Goal: Task Accomplishment & Management: Manage account settings

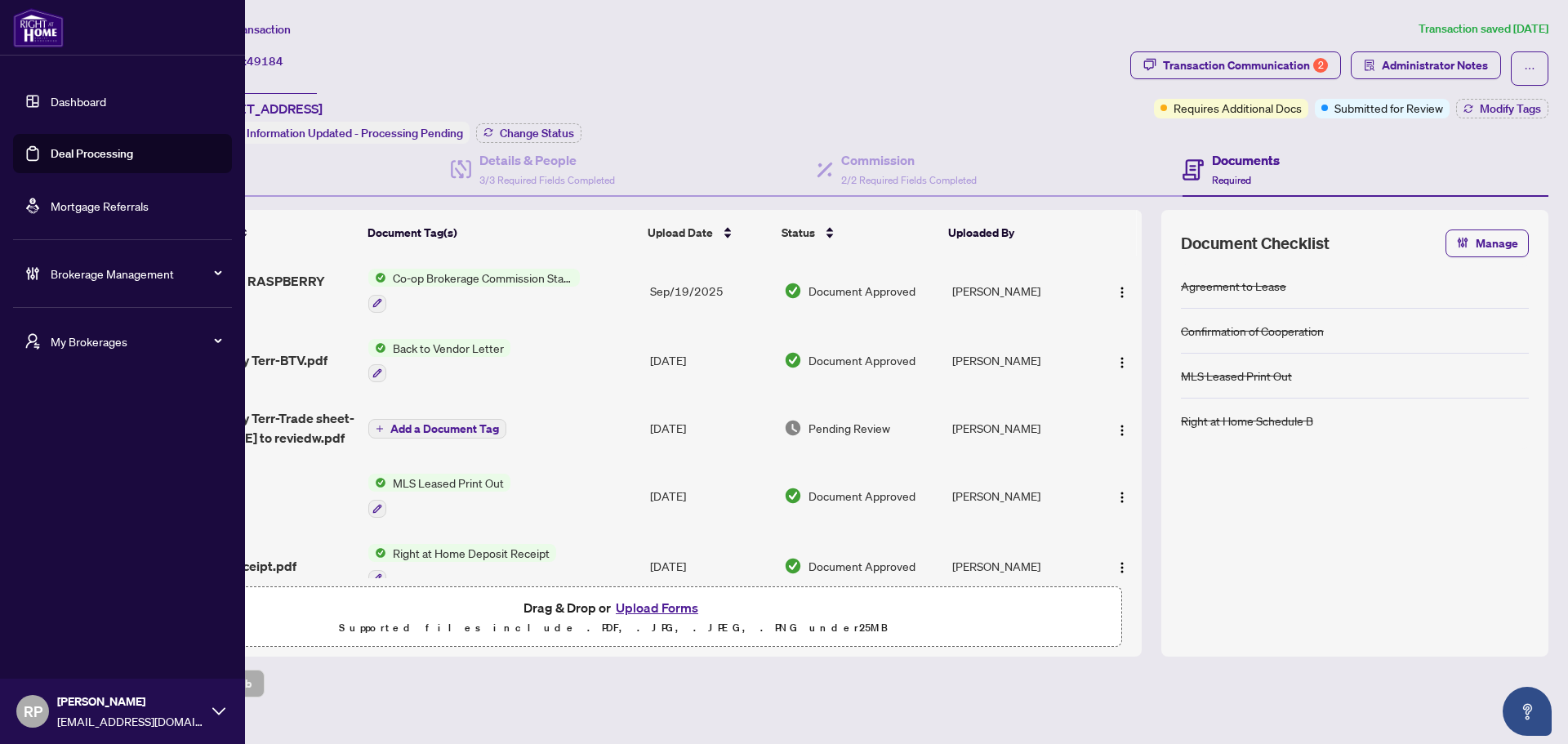
drag, startPoint x: 99, startPoint y: 180, endPoint x: 90, endPoint y: 168, distance: 15.0
click at [94, 178] on ul "Dashboard Deal Processing Mortgage Referrals" at bounding box center [122, 153] width 219 height 144
click at [87, 160] on link "Deal Processing" at bounding box center [92, 154] width 82 height 15
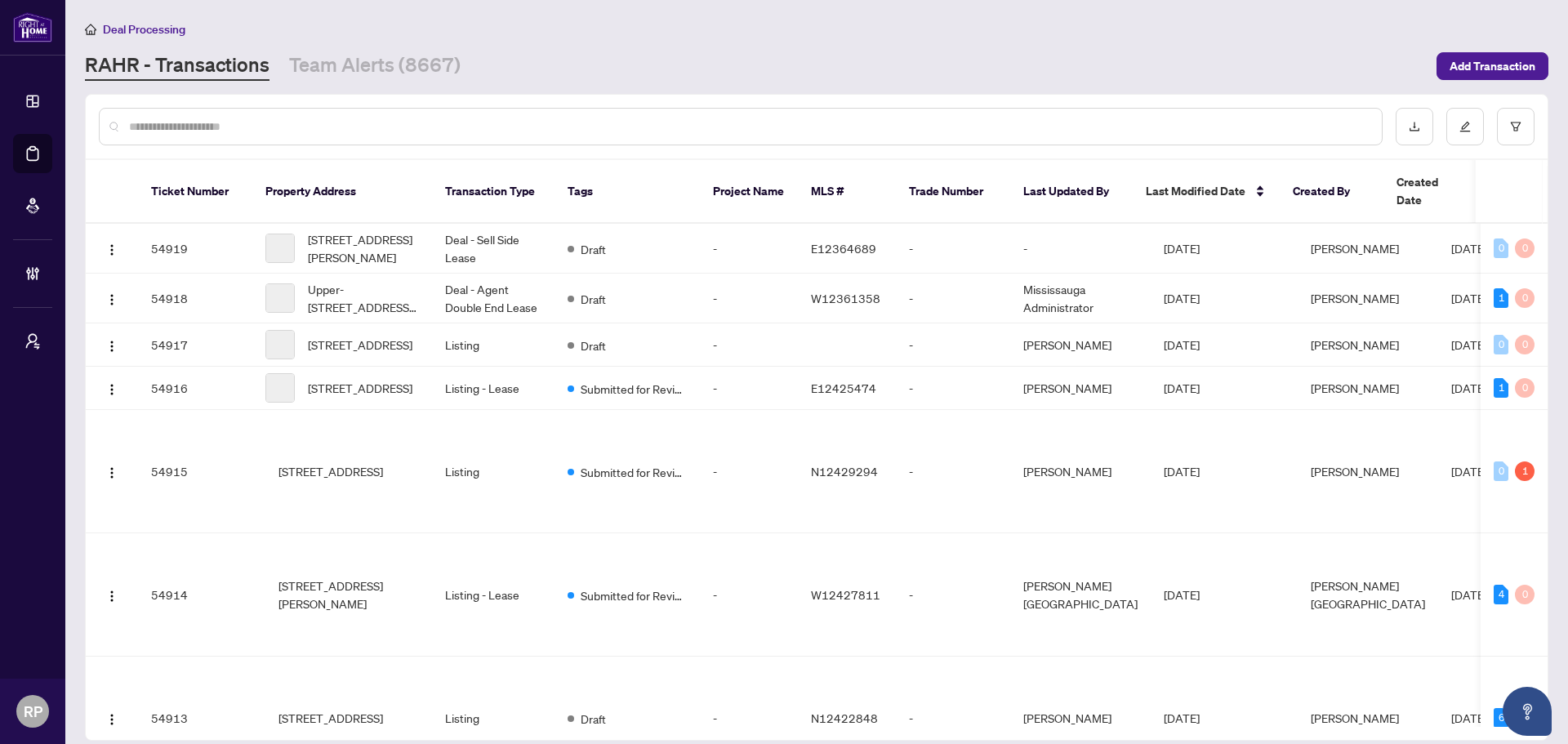
click at [438, 129] on input "text" at bounding box center [749, 126] width 1240 height 18
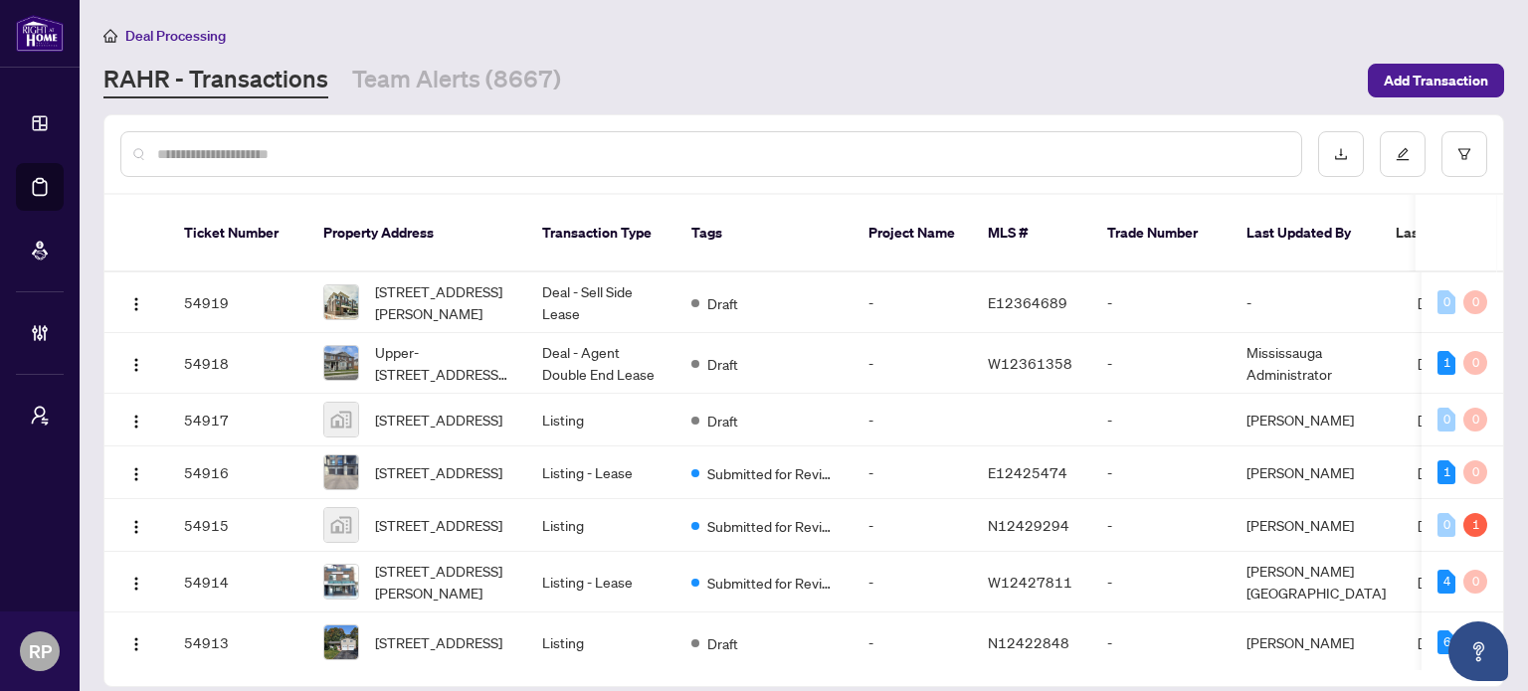
click at [551, 150] on input "text" at bounding box center [721, 154] width 1128 height 22
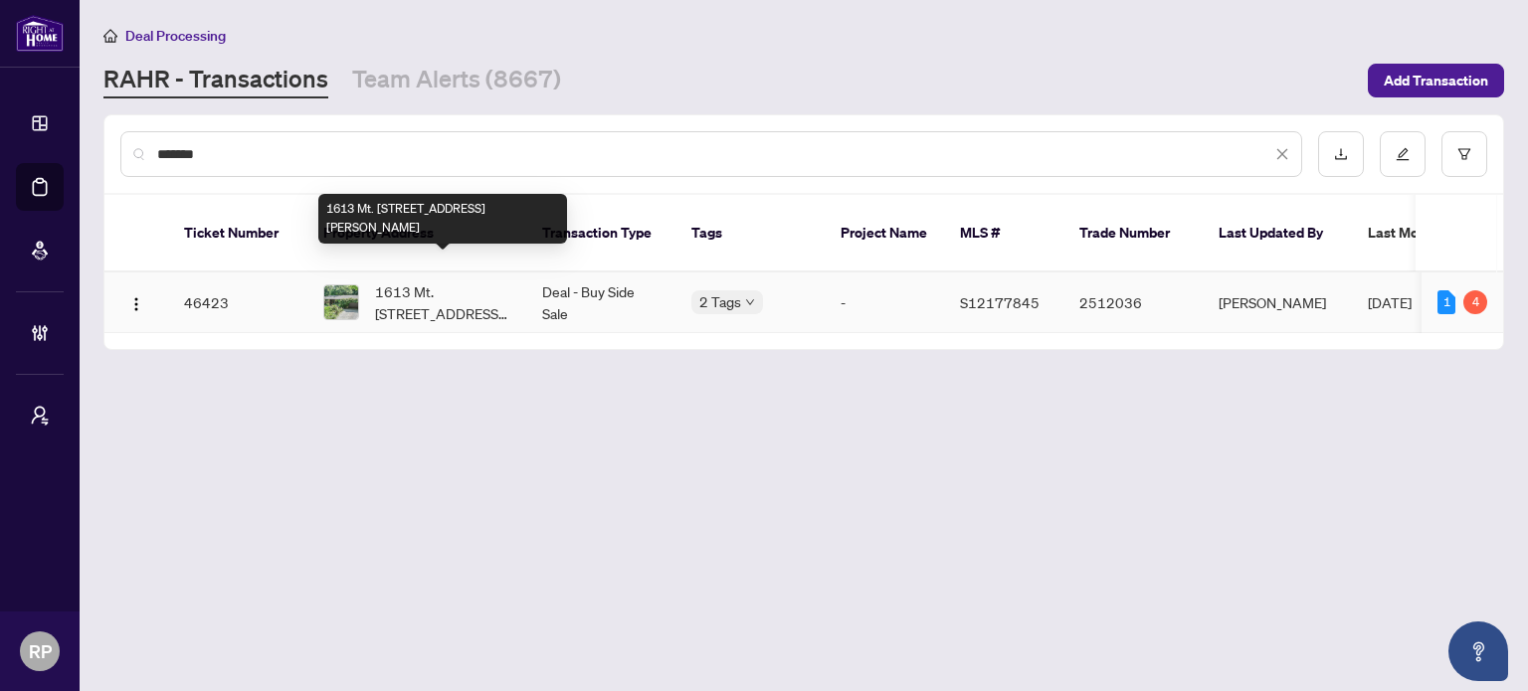
type input "*******"
click at [426, 293] on span "1613 Mt. [STREET_ADDRESS][PERSON_NAME]" at bounding box center [442, 303] width 135 height 44
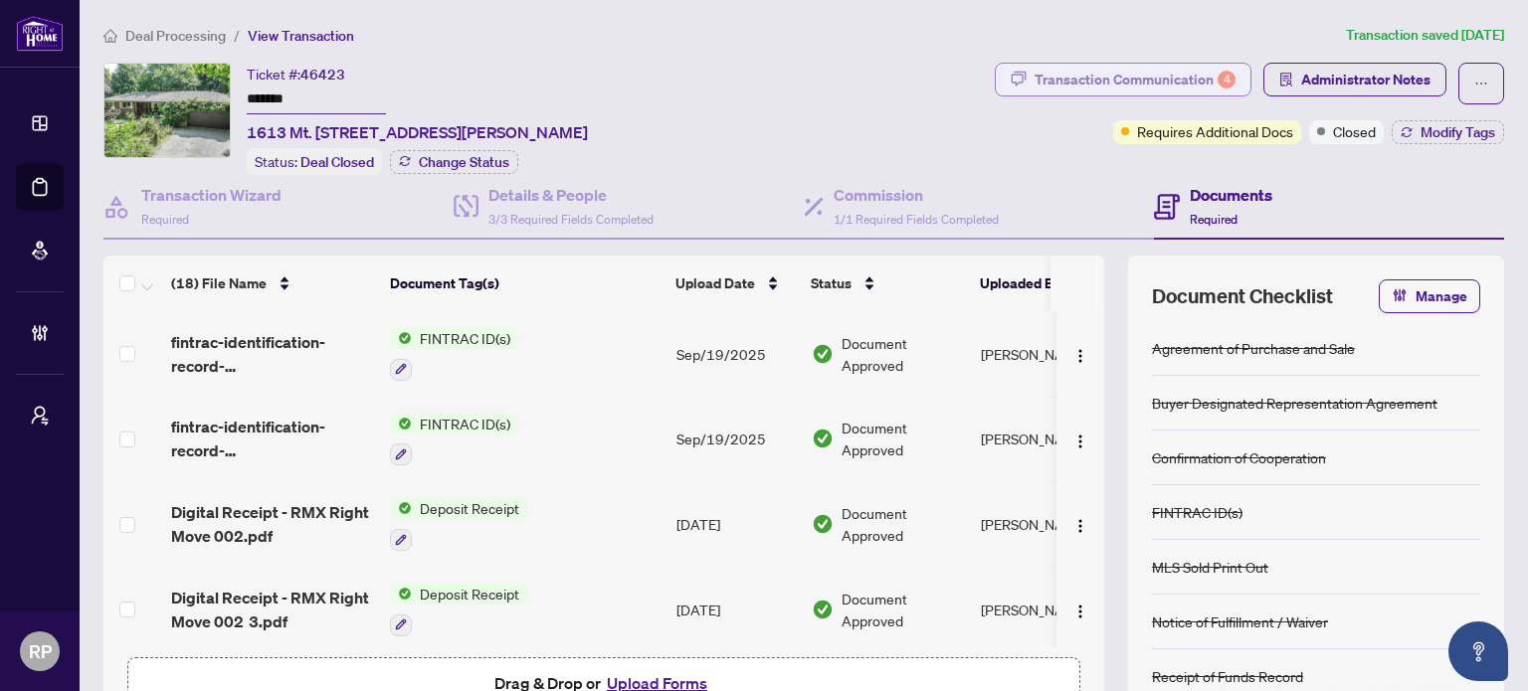
click at [1094, 83] on div "Transaction Communication 4" at bounding box center [1135, 80] width 201 height 32
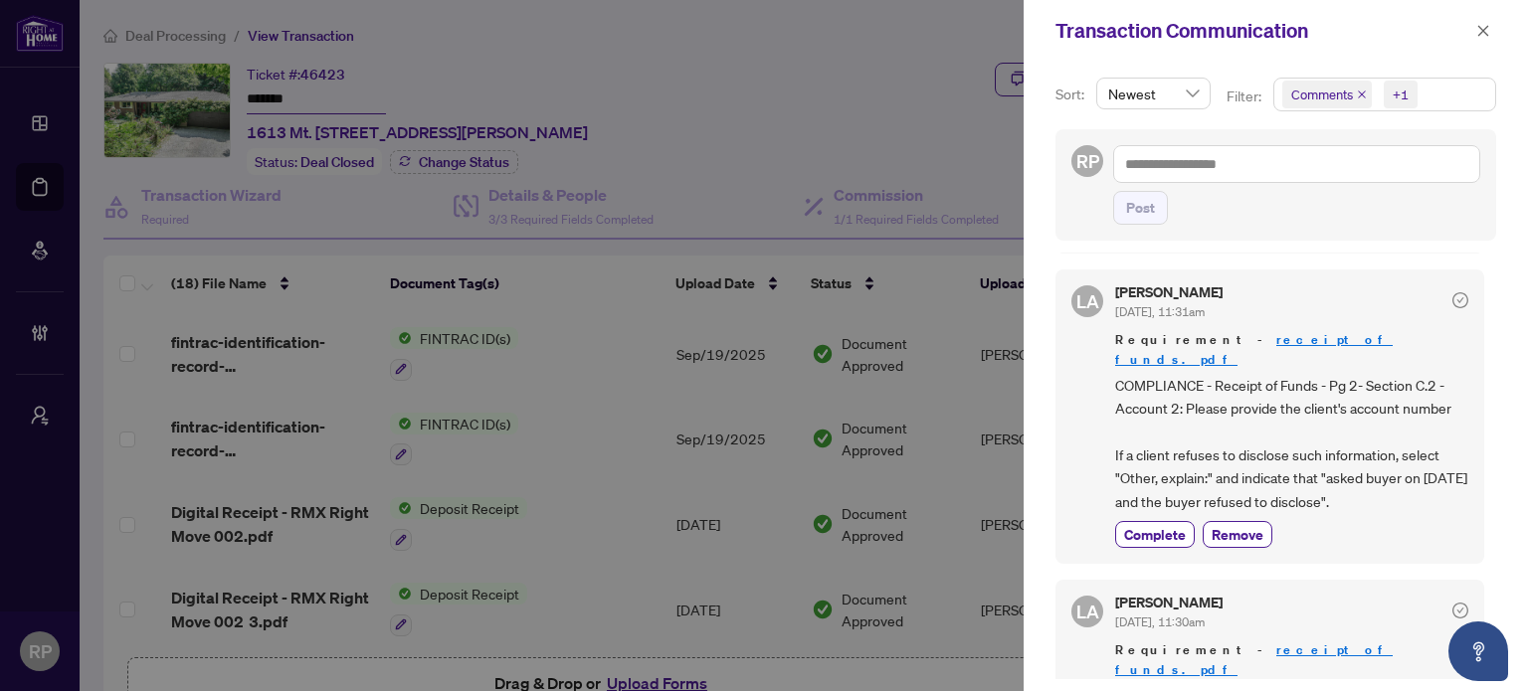
scroll to position [497, 0]
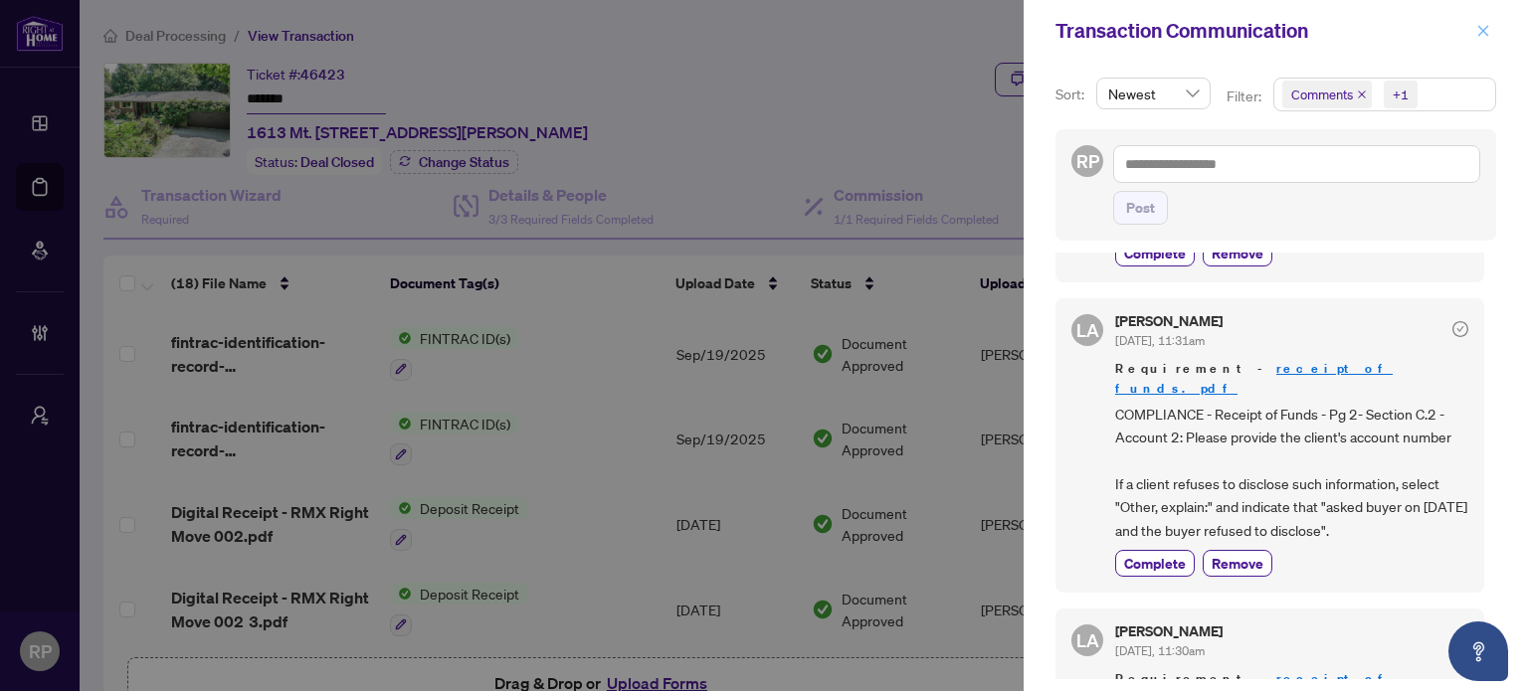
click at [1488, 36] on icon "close" at bounding box center [1483, 31] width 14 height 14
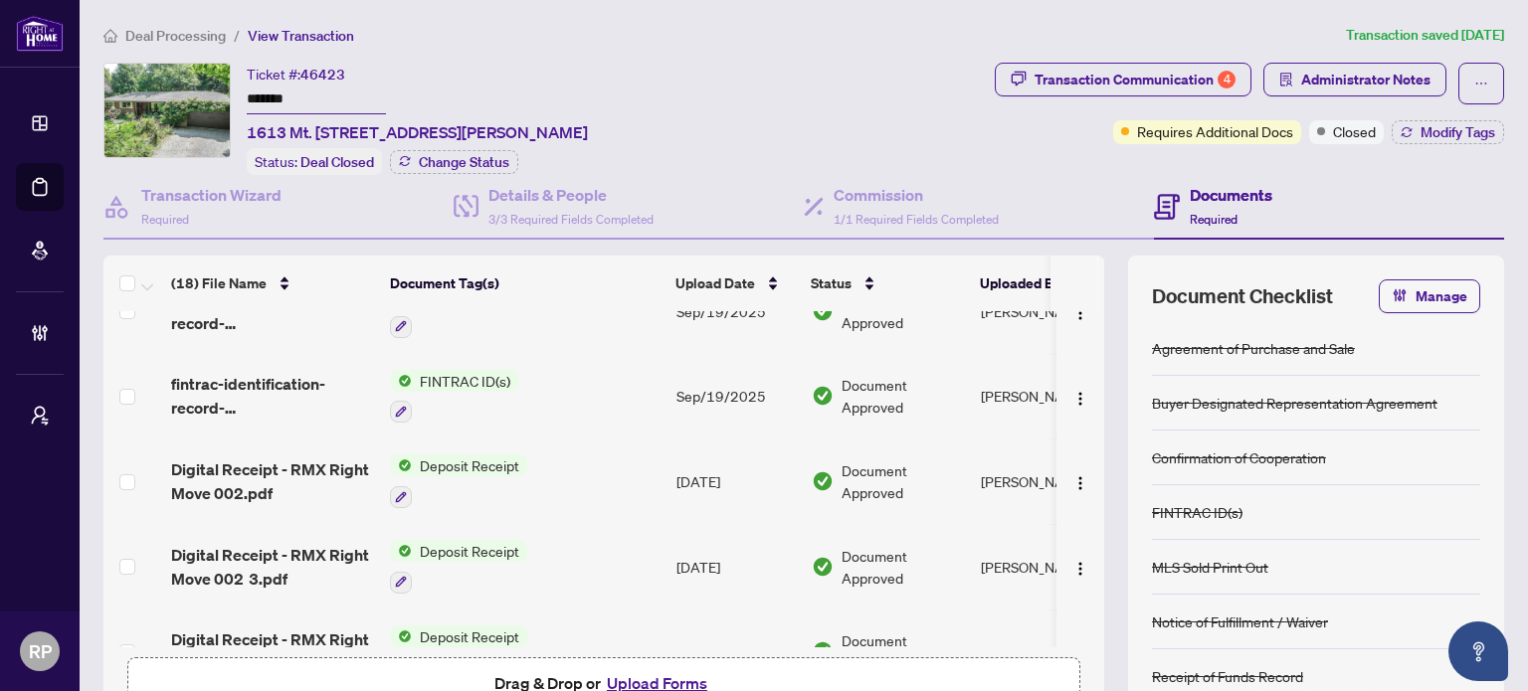
scroll to position [0, 0]
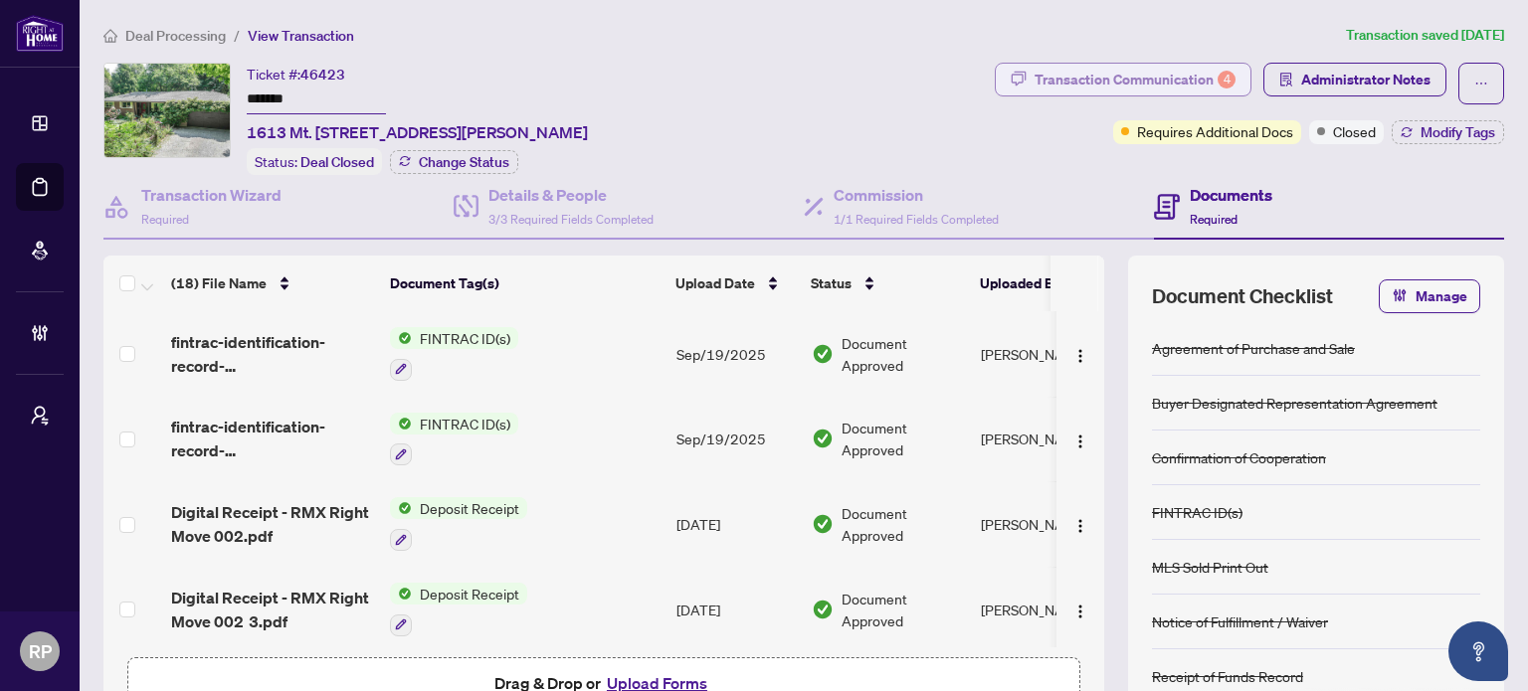
click at [1166, 77] on div "Transaction Communication 4" at bounding box center [1135, 80] width 201 height 32
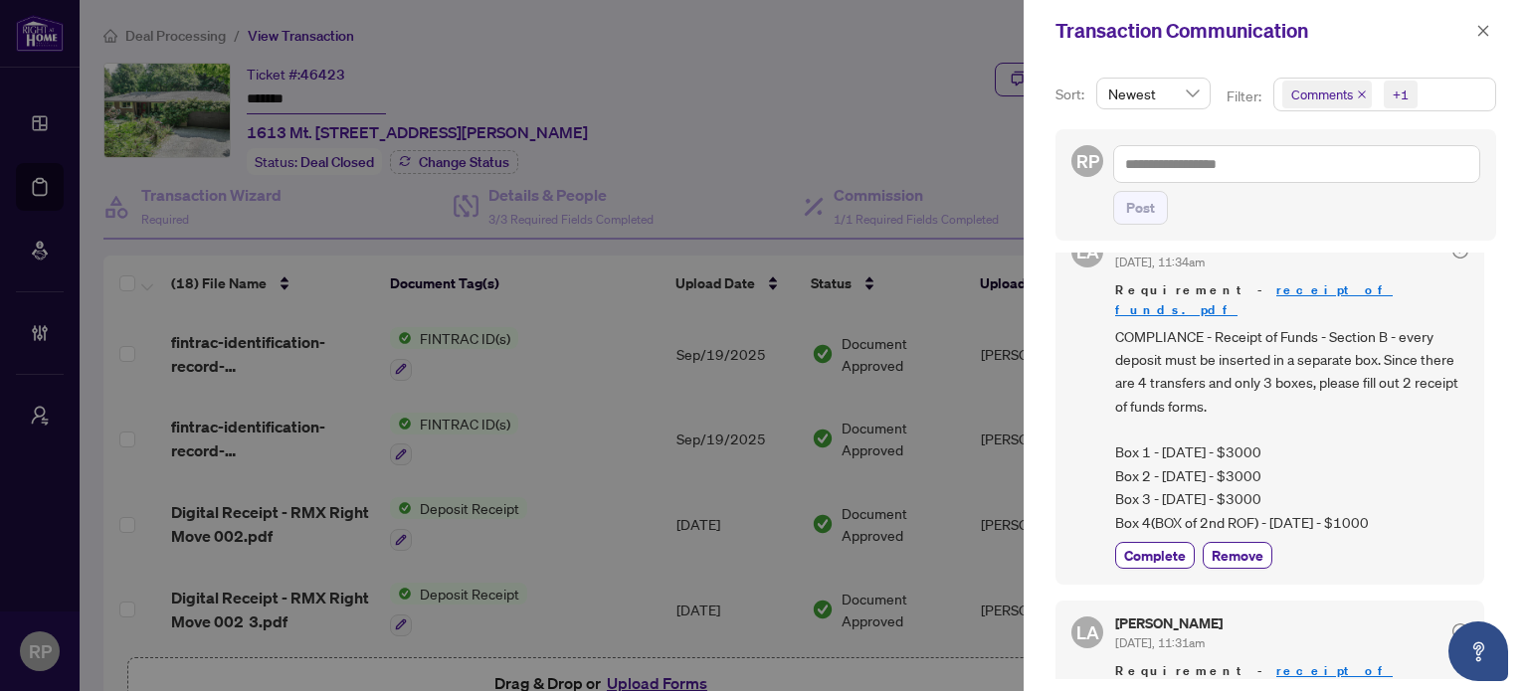
scroll to position [199, 0]
click at [1481, 33] on icon "close" at bounding box center [1483, 30] width 11 height 11
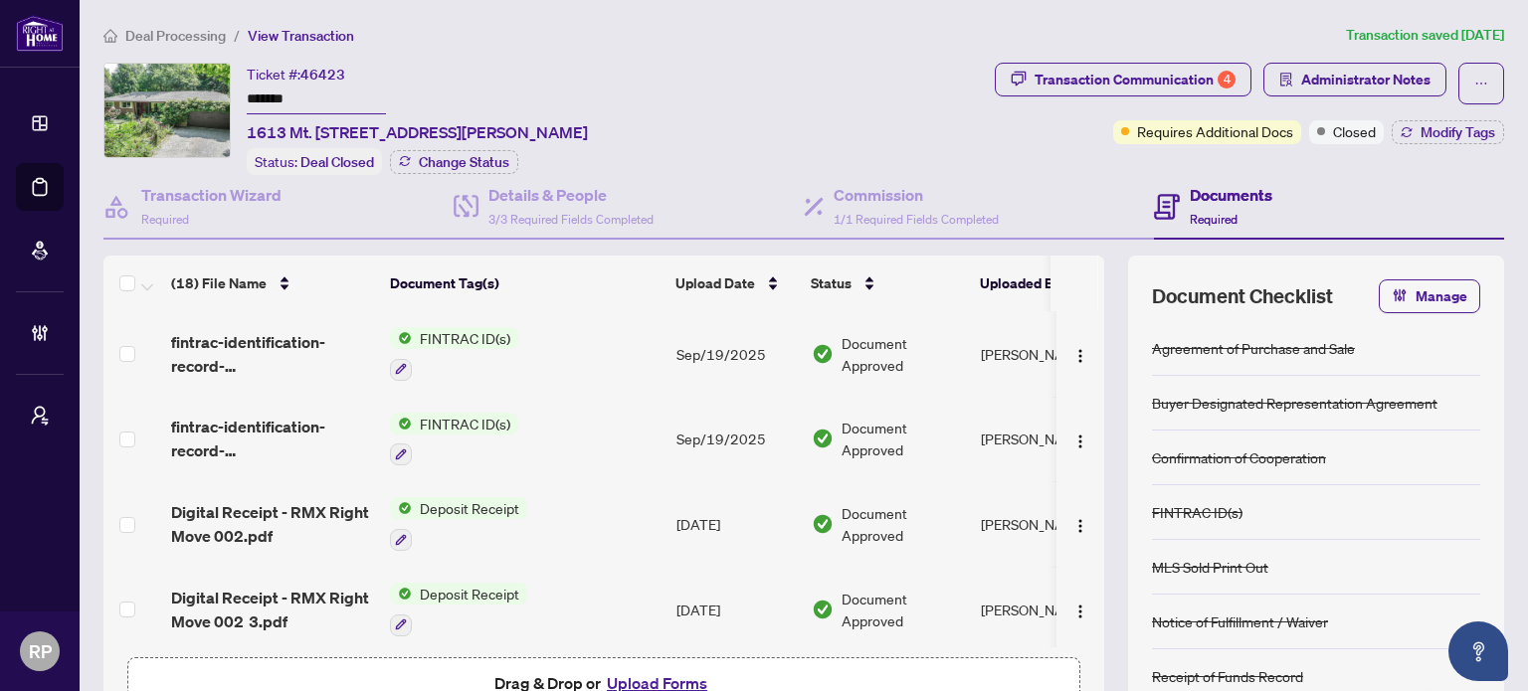
click at [676, 676] on button "Upload Forms" at bounding box center [657, 684] width 112 height 26
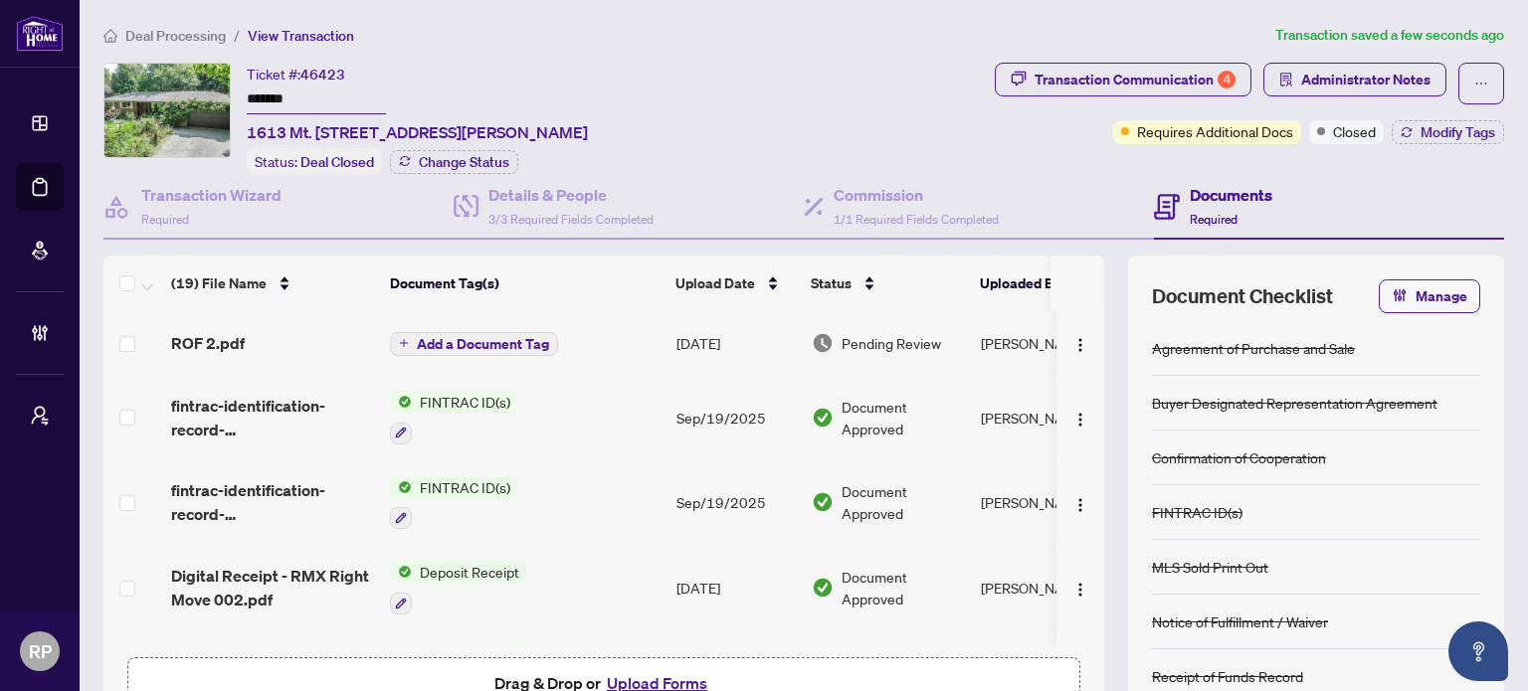
click at [513, 342] on span "Add a Document Tag" at bounding box center [483, 344] width 132 height 14
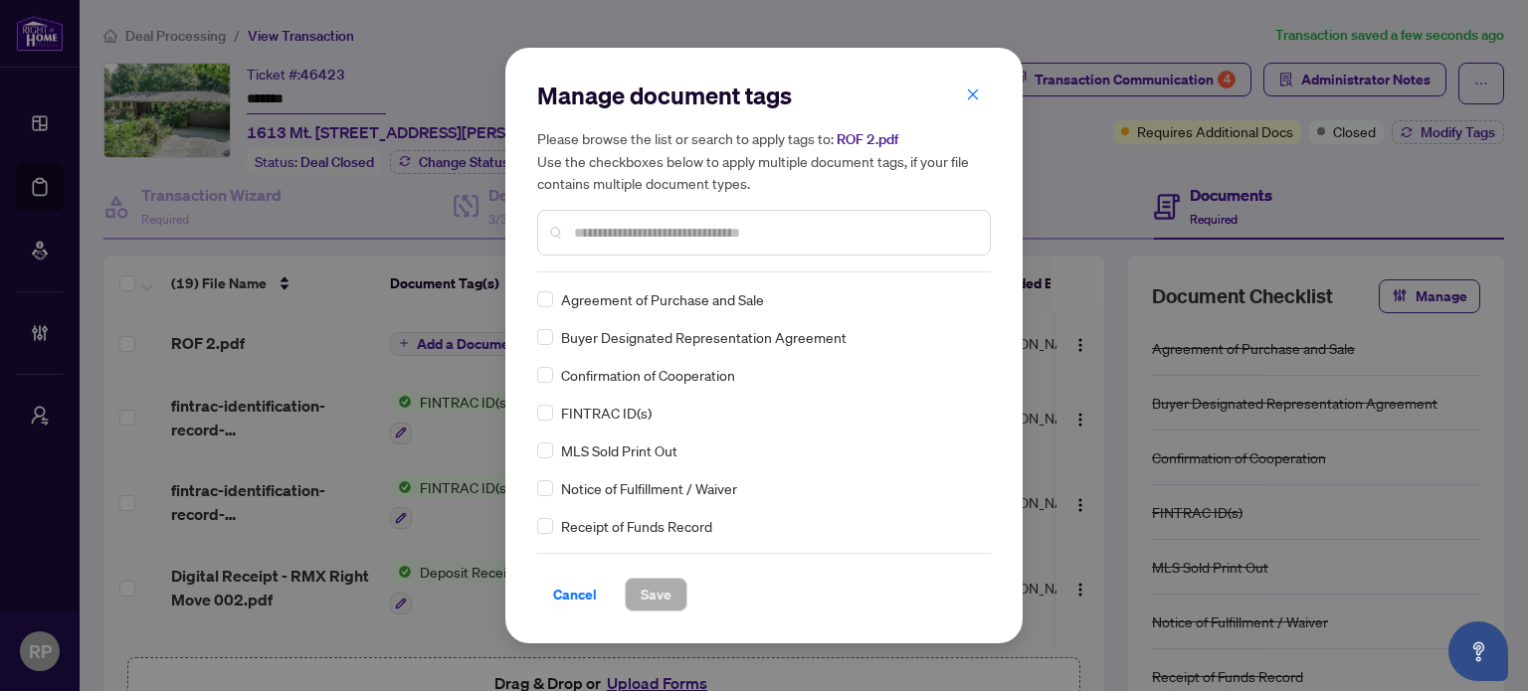
click at [669, 275] on div "Manage document tags Please browse the list or search to apply tags to: ROF 2.p…" at bounding box center [764, 346] width 454 height 532
click at [732, 233] on input "text" at bounding box center [774, 233] width 400 height 22
type input "***"
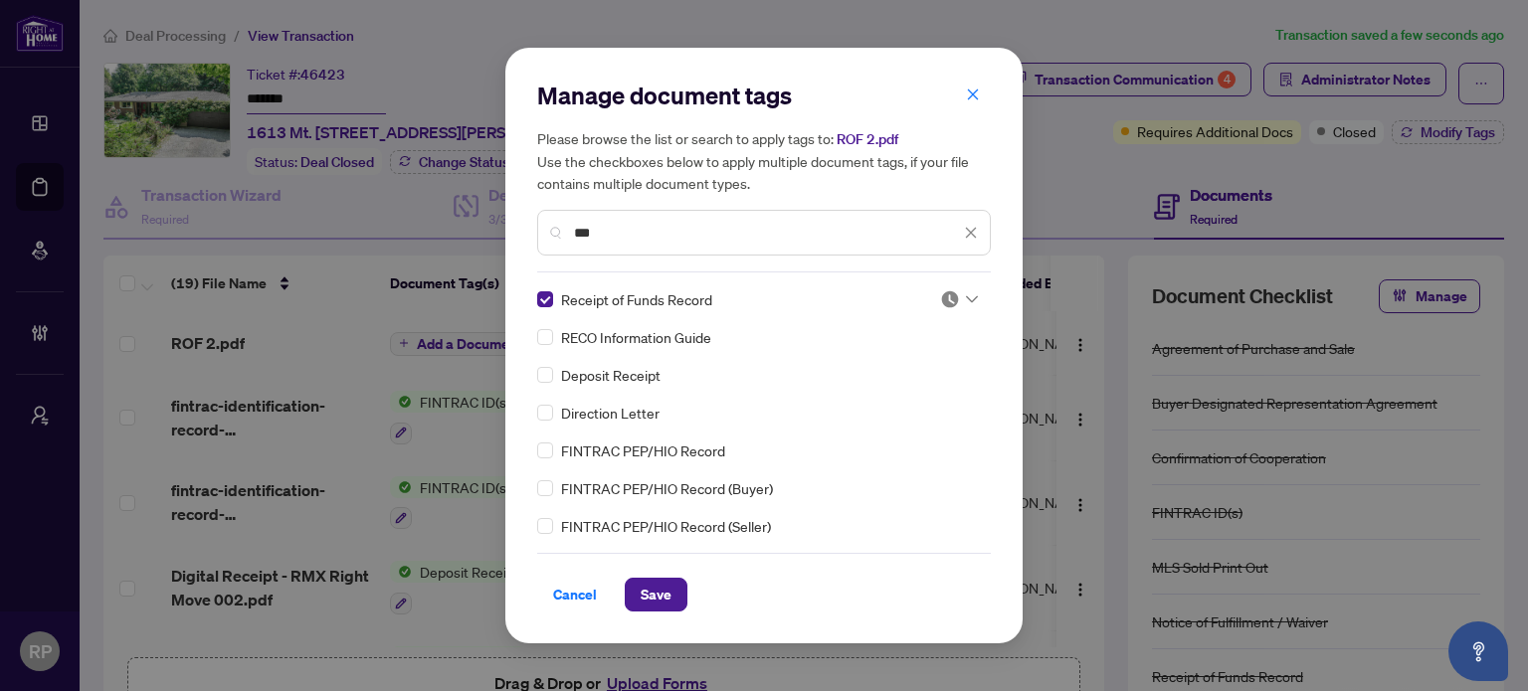
drag, startPoint x: 931, startPoint y: 307, endPoint x: 973, endPoint y: 309, distance: 41.8
click at [937, 307] on div at bounding box center [953, 300] width 51 height 20
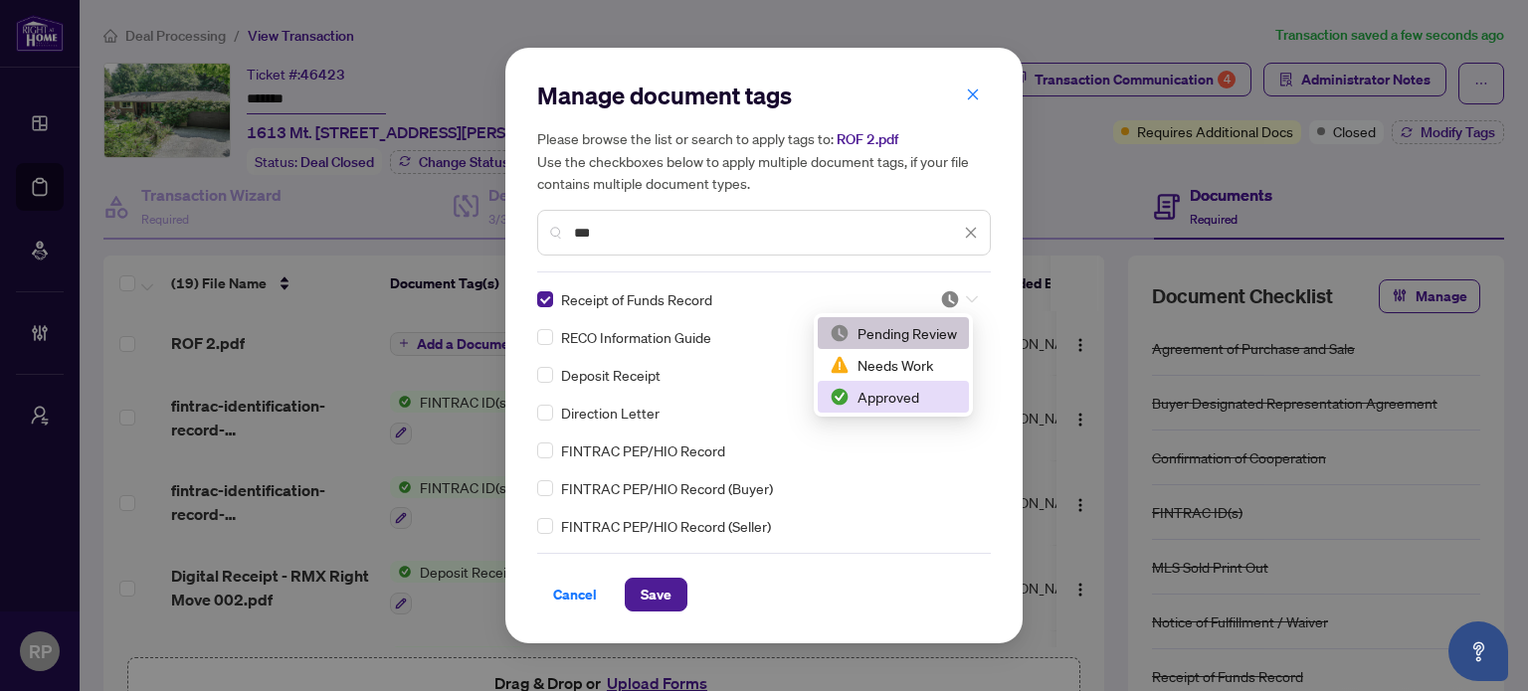
click at [923, 404] on div "Approved" at bounding box center [893, 397] width 127 height 22
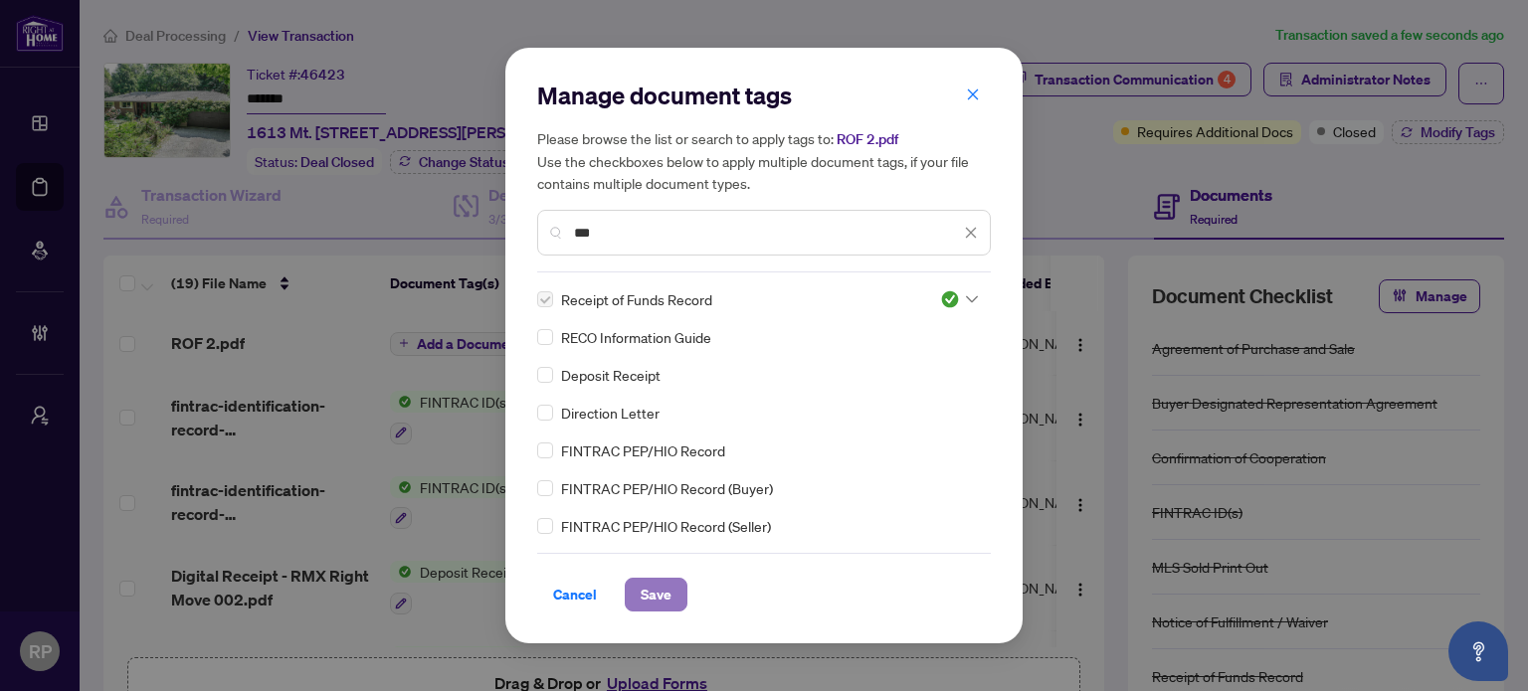
click at [666, 592] on span "Save" at bounding box center [656, 595] width 31 height 32
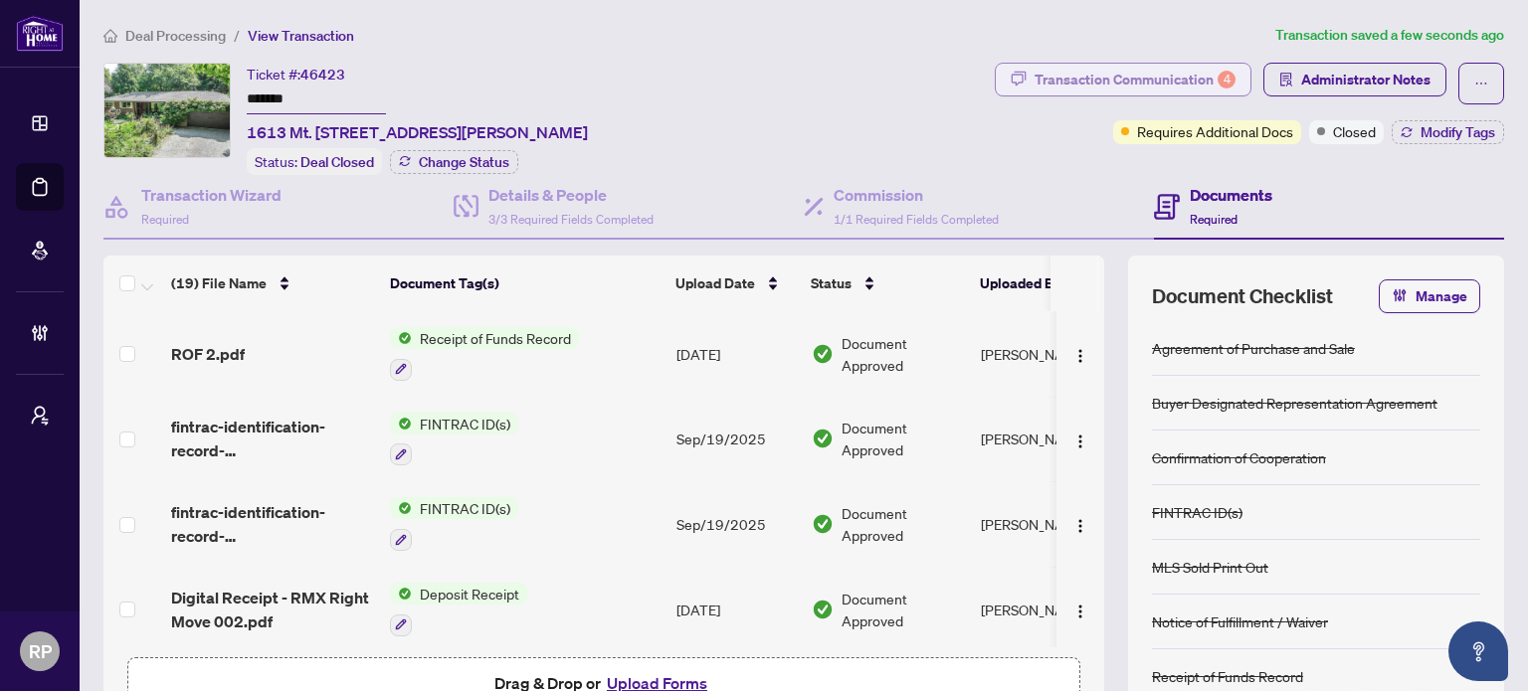
click at [1123, 79] on div "Transaction Communication 4" at bounding box center [1135, 80] width 201 height 32
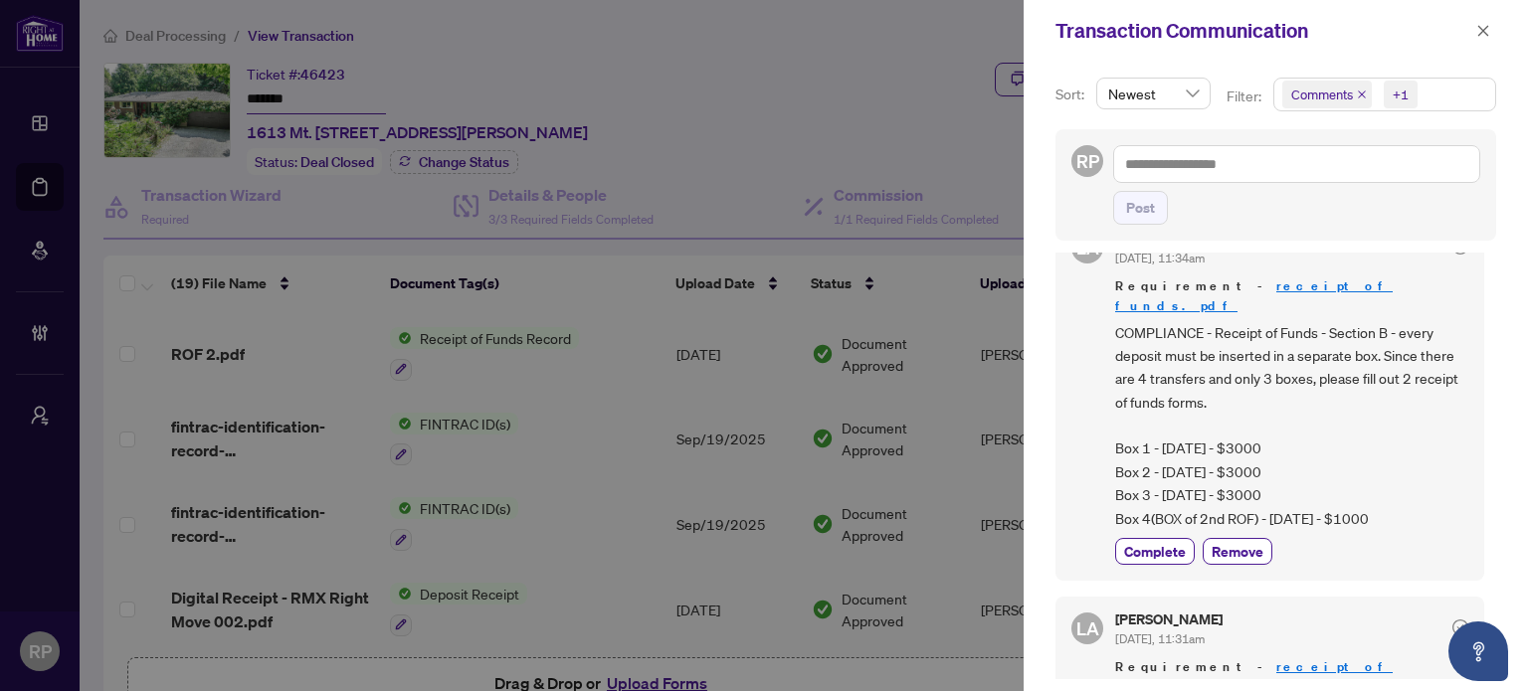
scroll to position [298, 0]
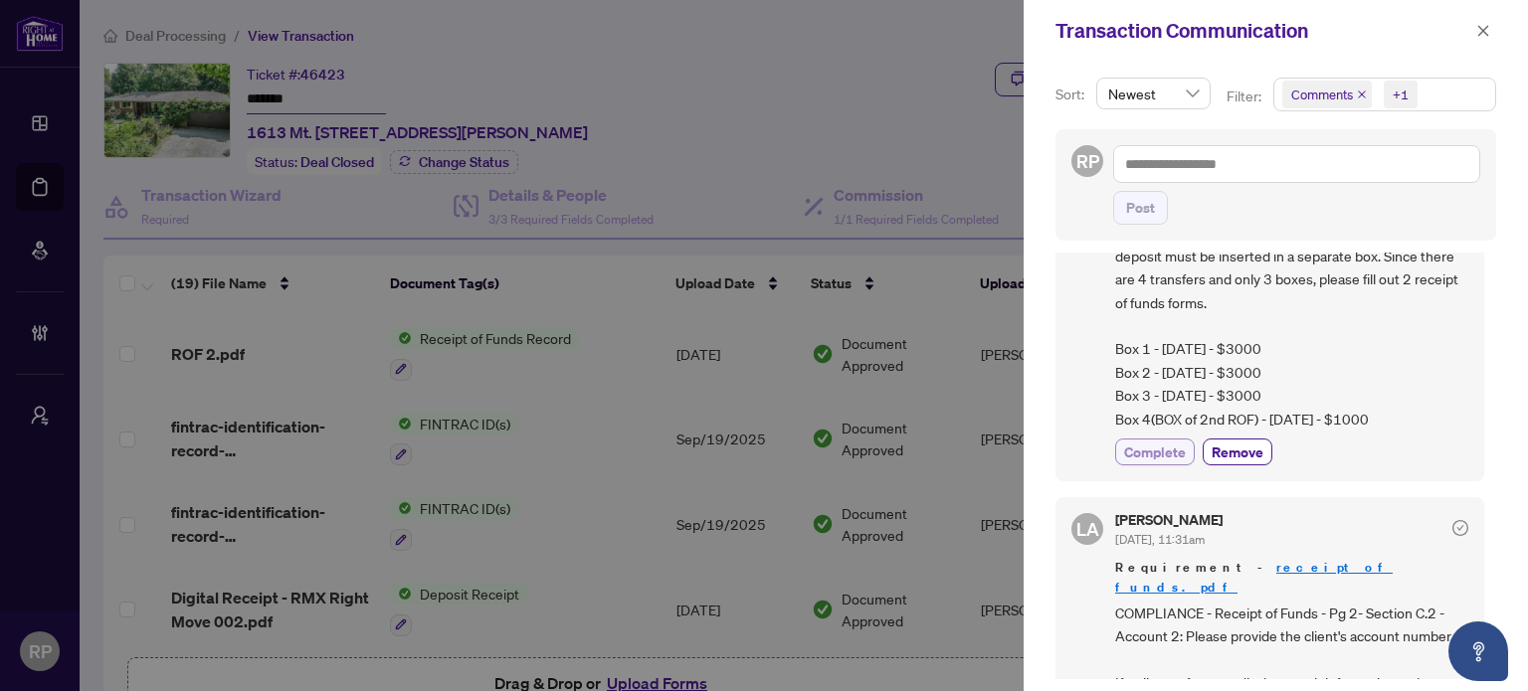
click at [1146, 442] on span "Complete" at bounding box center [1155, 452] width 62 height 21
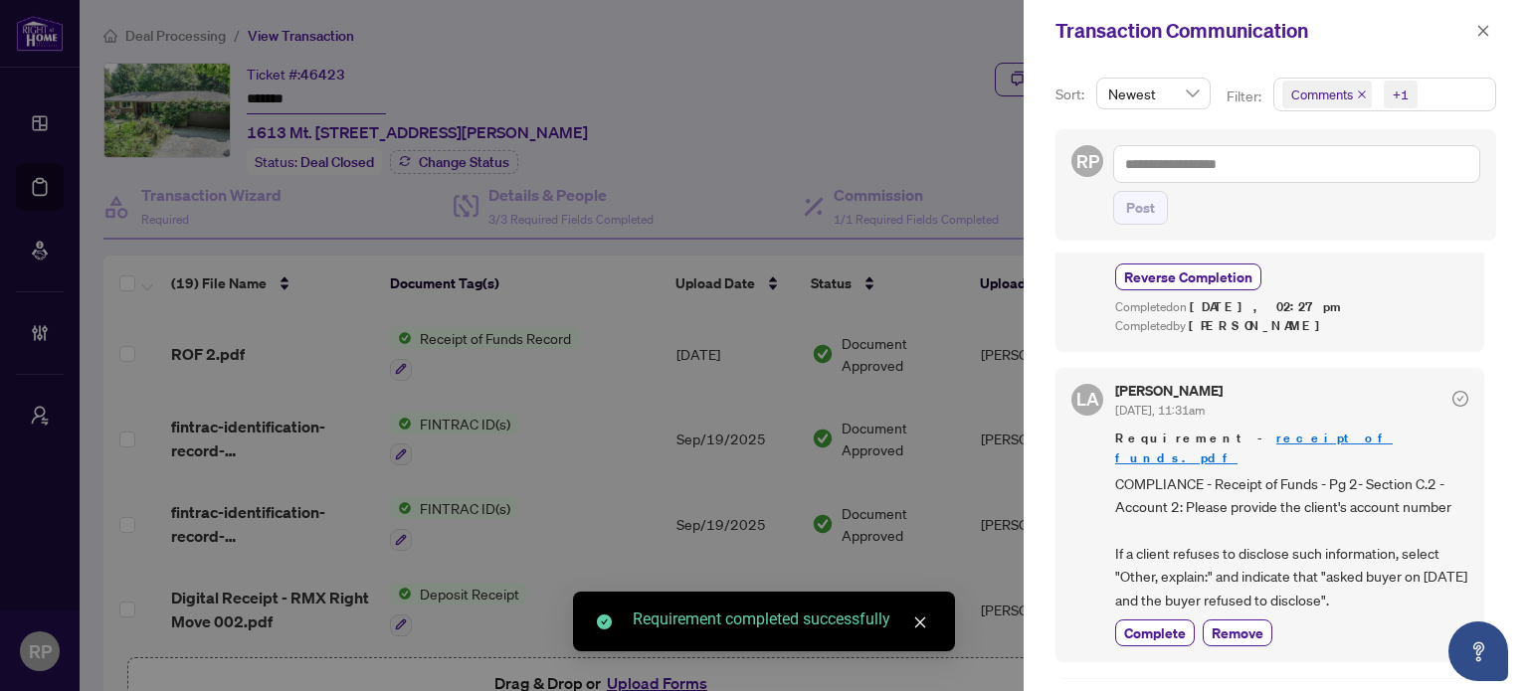
scroll to position [497, 0]
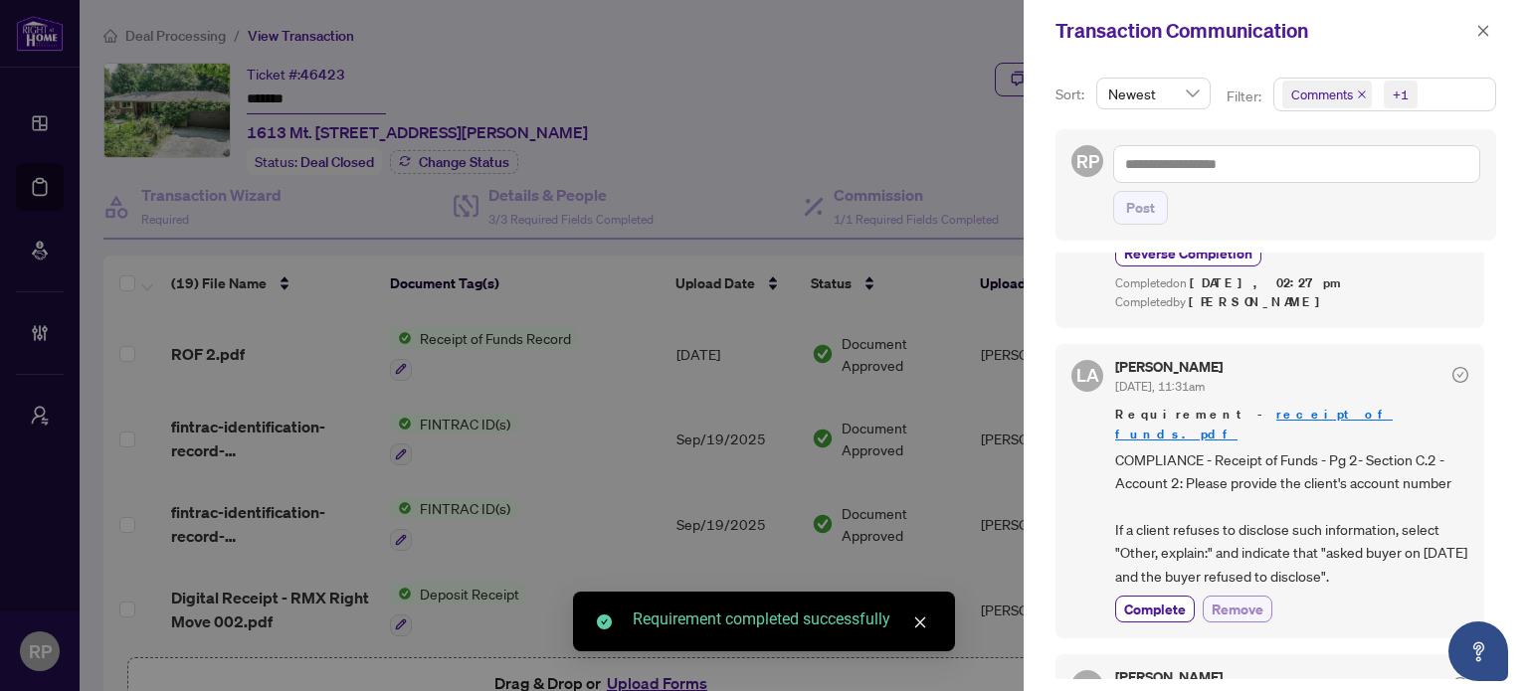
click at [1238, 599] on span "Remove" at bounding box center [1238, 609] width 52 height 21
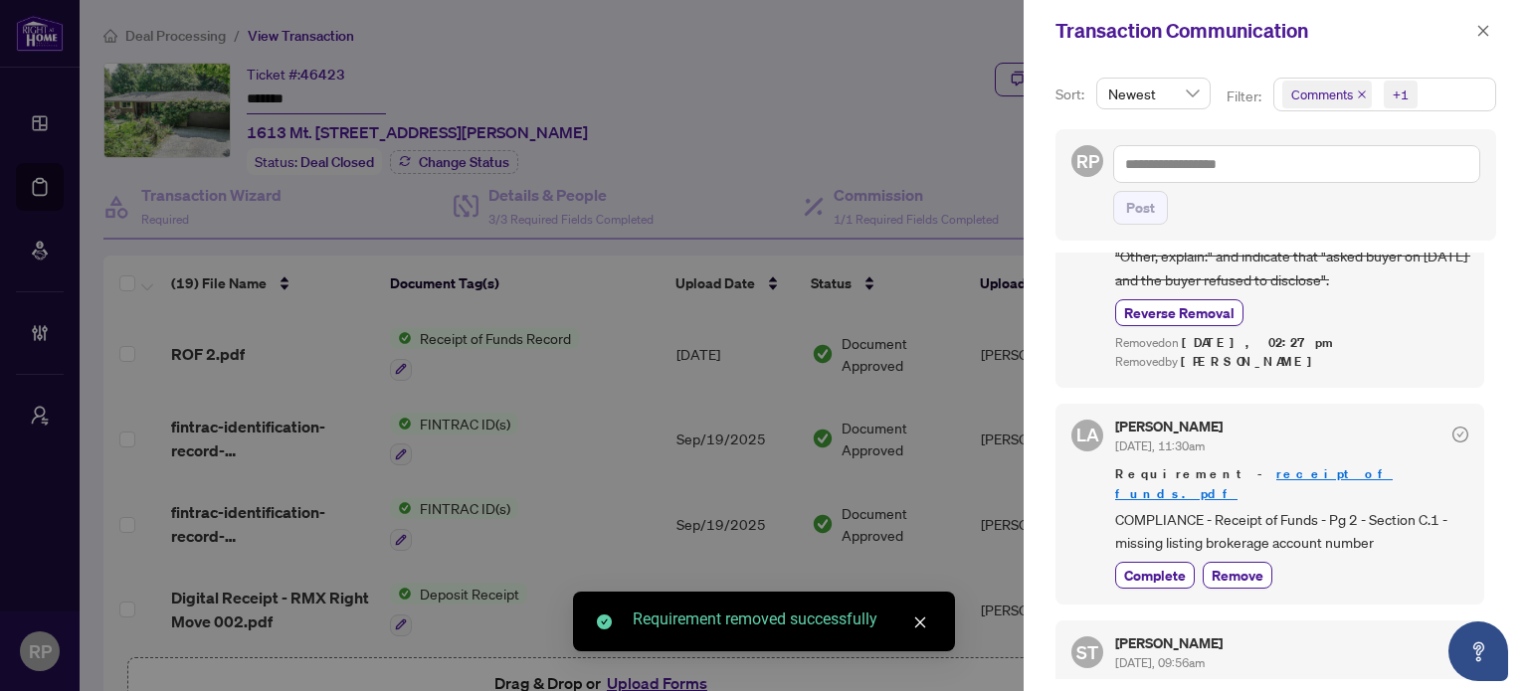
scroll to position [796, 0]
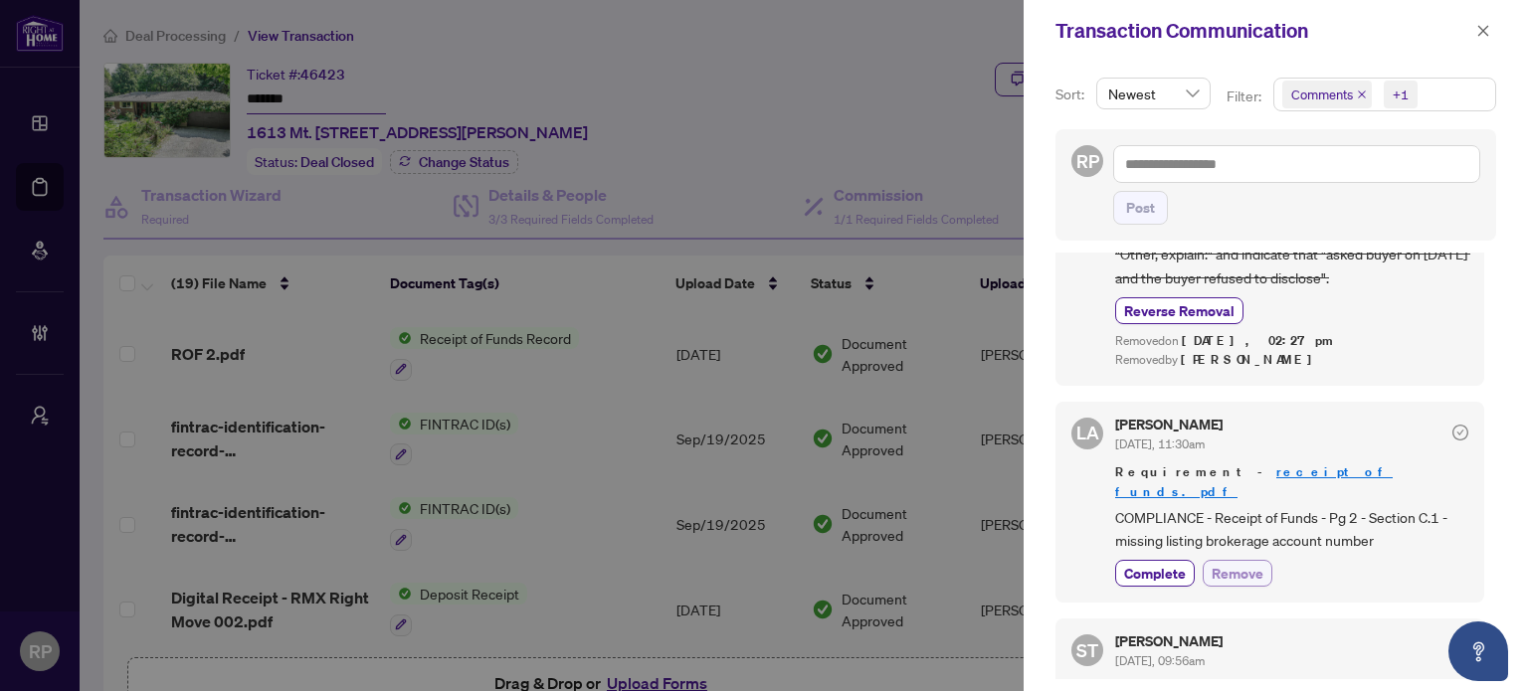
click at [1242, 563] on span "Remove" at bounding box center [1238, 573] width 52 height 21
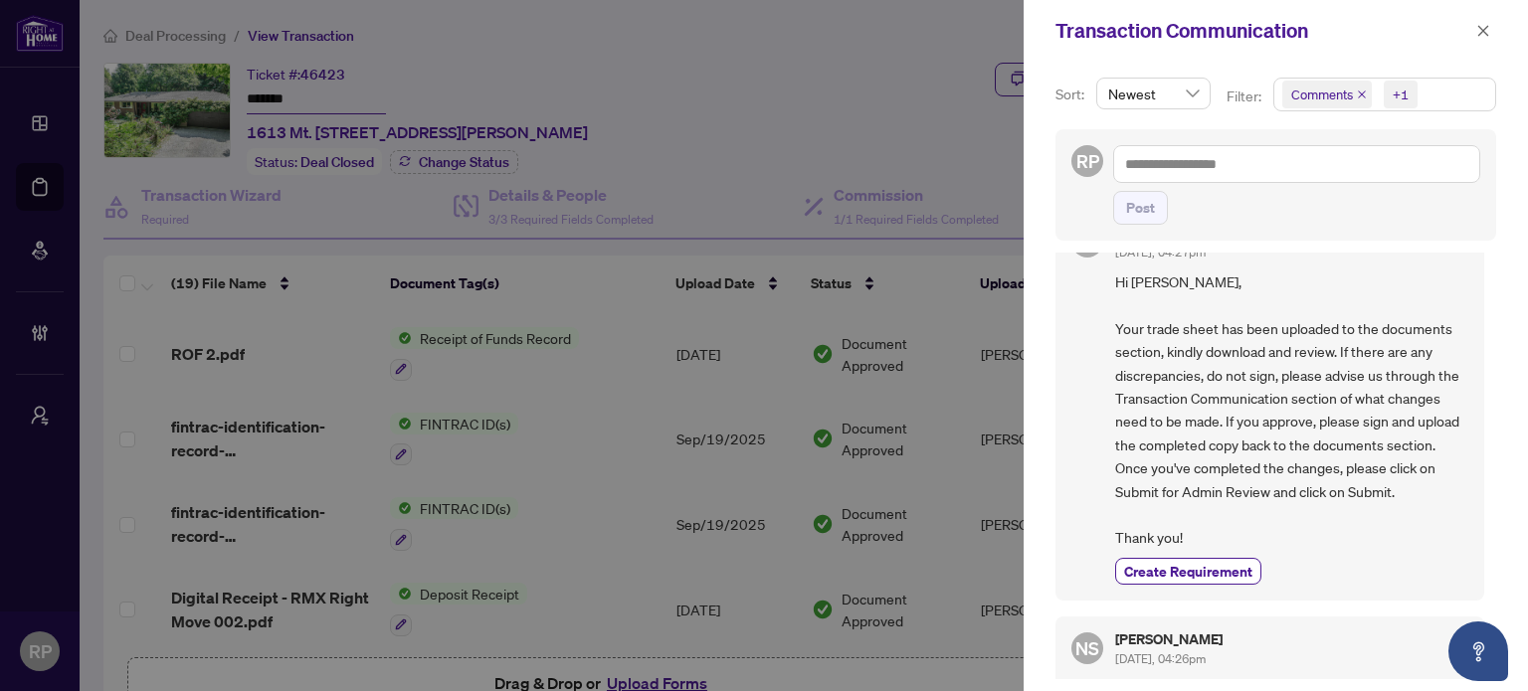
scroll to position [2189, 0]
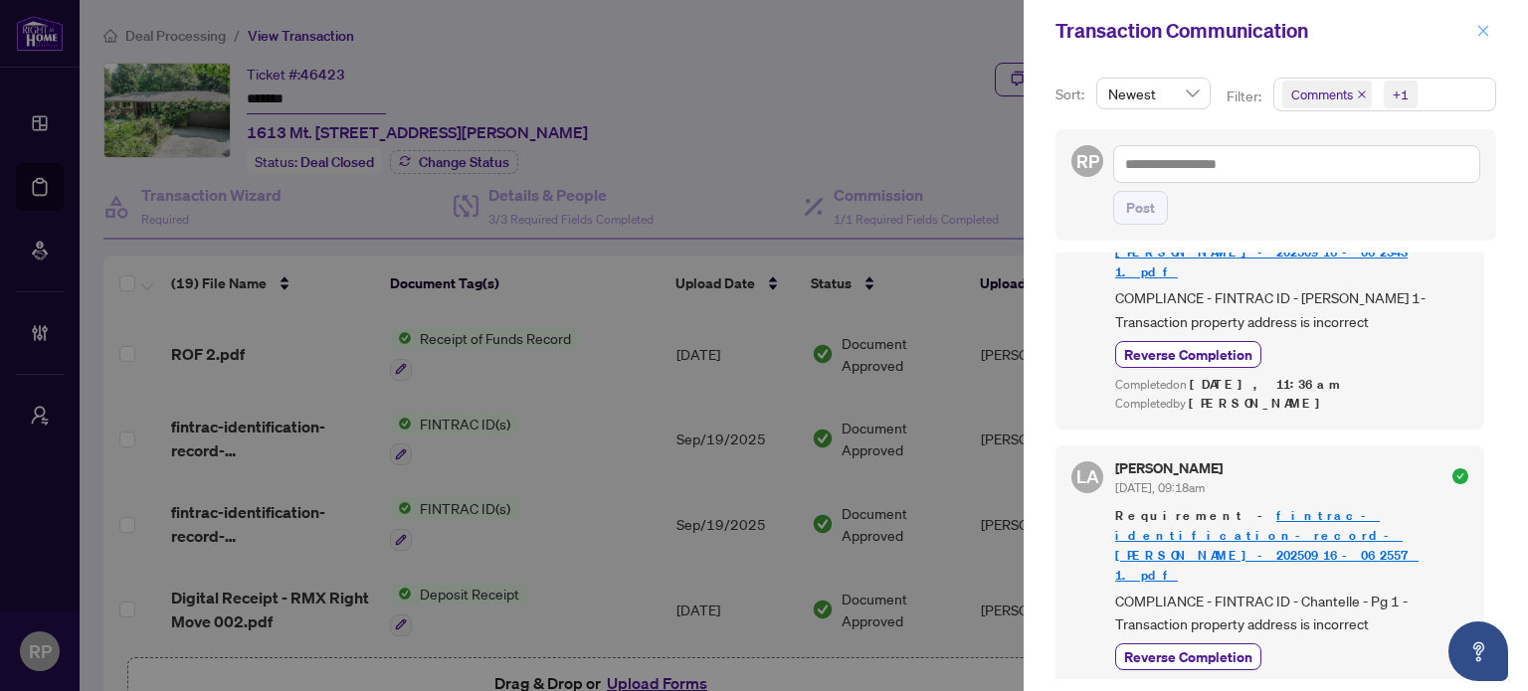
click at [1480, 32] on icon "close" at bounding box center [1483, 31] width 14 height 14
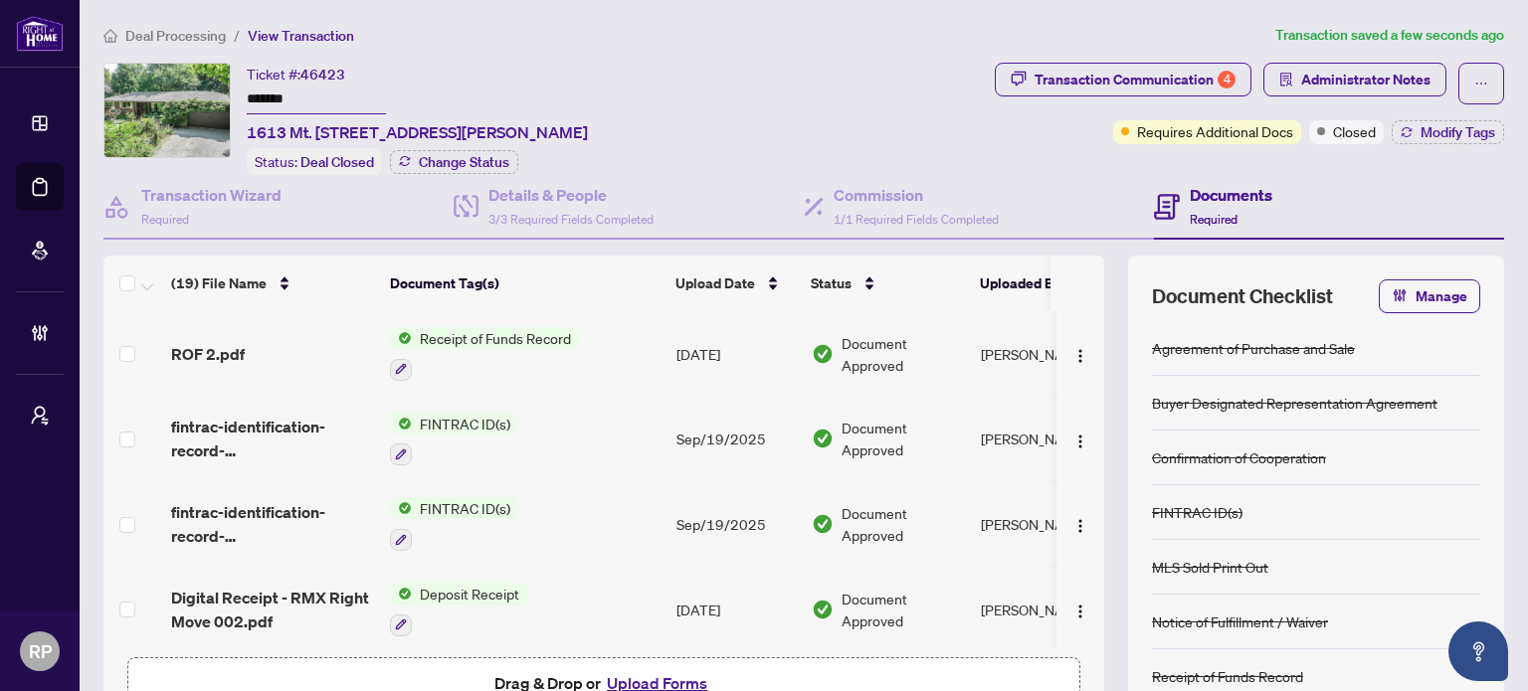
click at [1250, 135] on span "Requires Additional Docs" at bounding box center [1215, 131] width 156 height 22
click at [1423, 133] on span "Modify Tags" at bounding box center [1458, 132] width 75 height 14
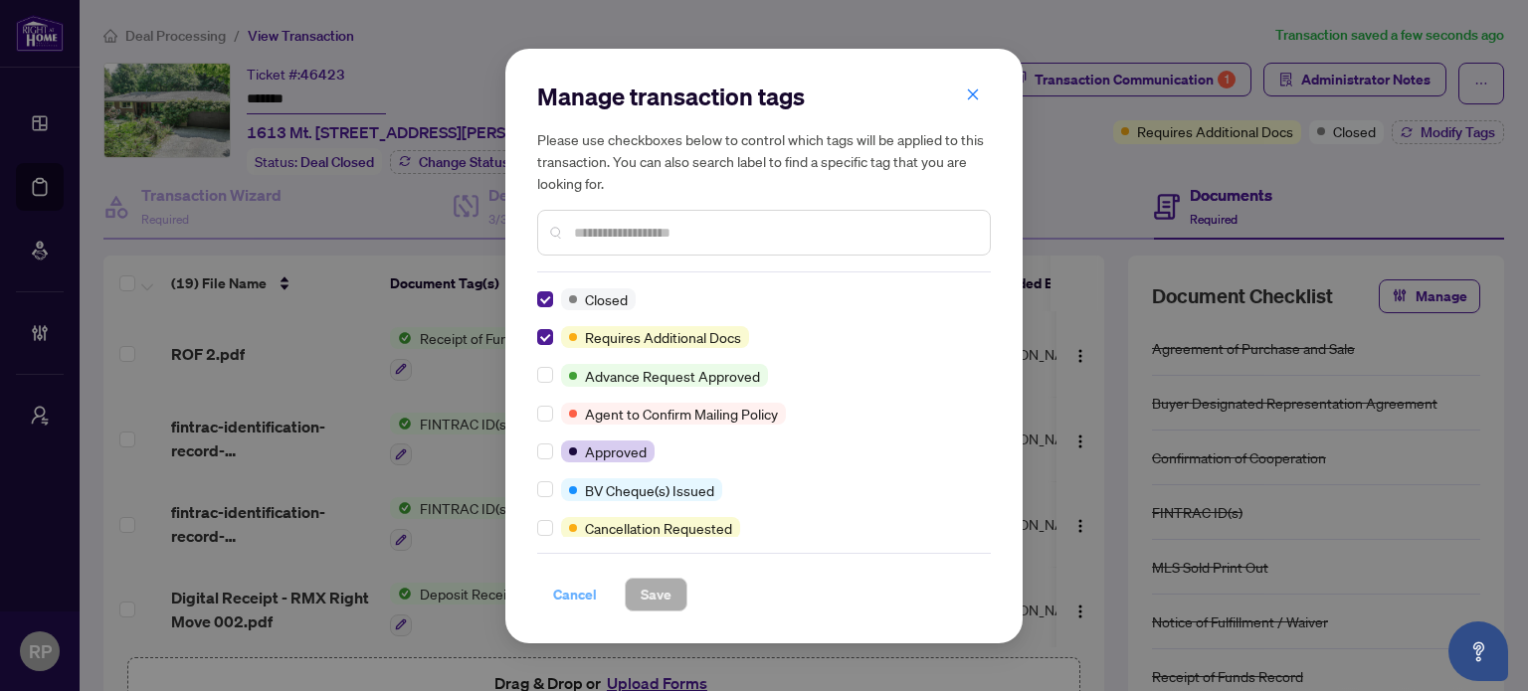
click at [577, 589] on span "Cancel" at bounding box center [575, 595] width 44 height 32
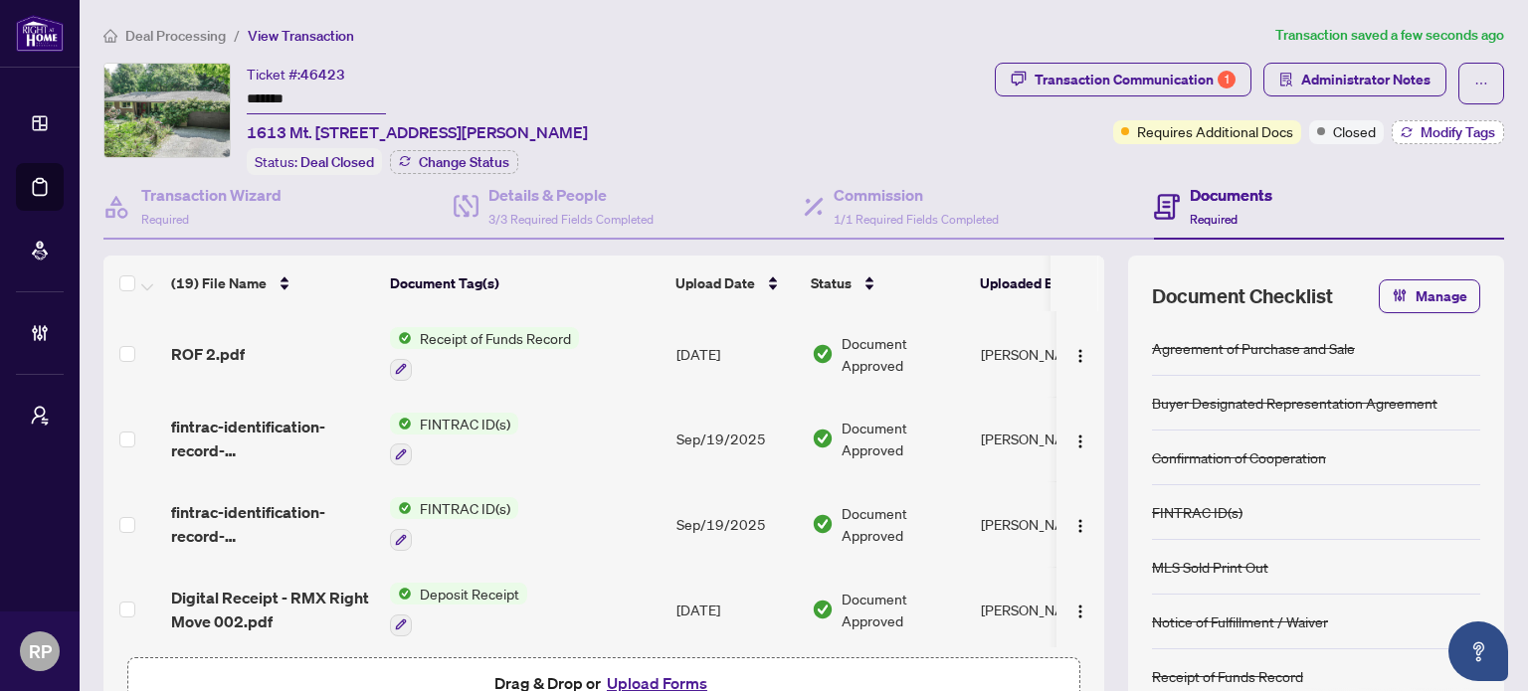
click at [1442, 120] on button "Modify Tags" at bounding box center [1448, 132] width 112 height 24
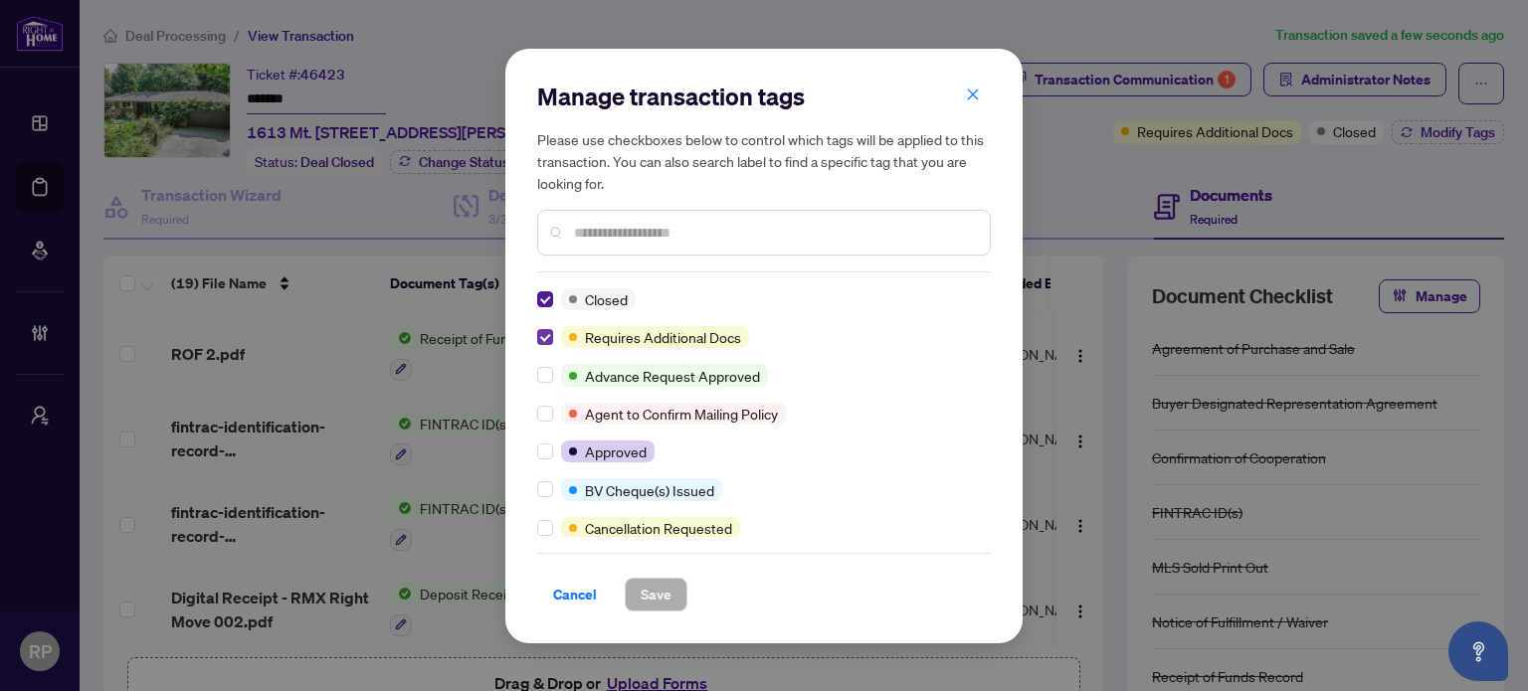
click at [540, 345] on label at bounding box center [545, 337] width 16 height 22
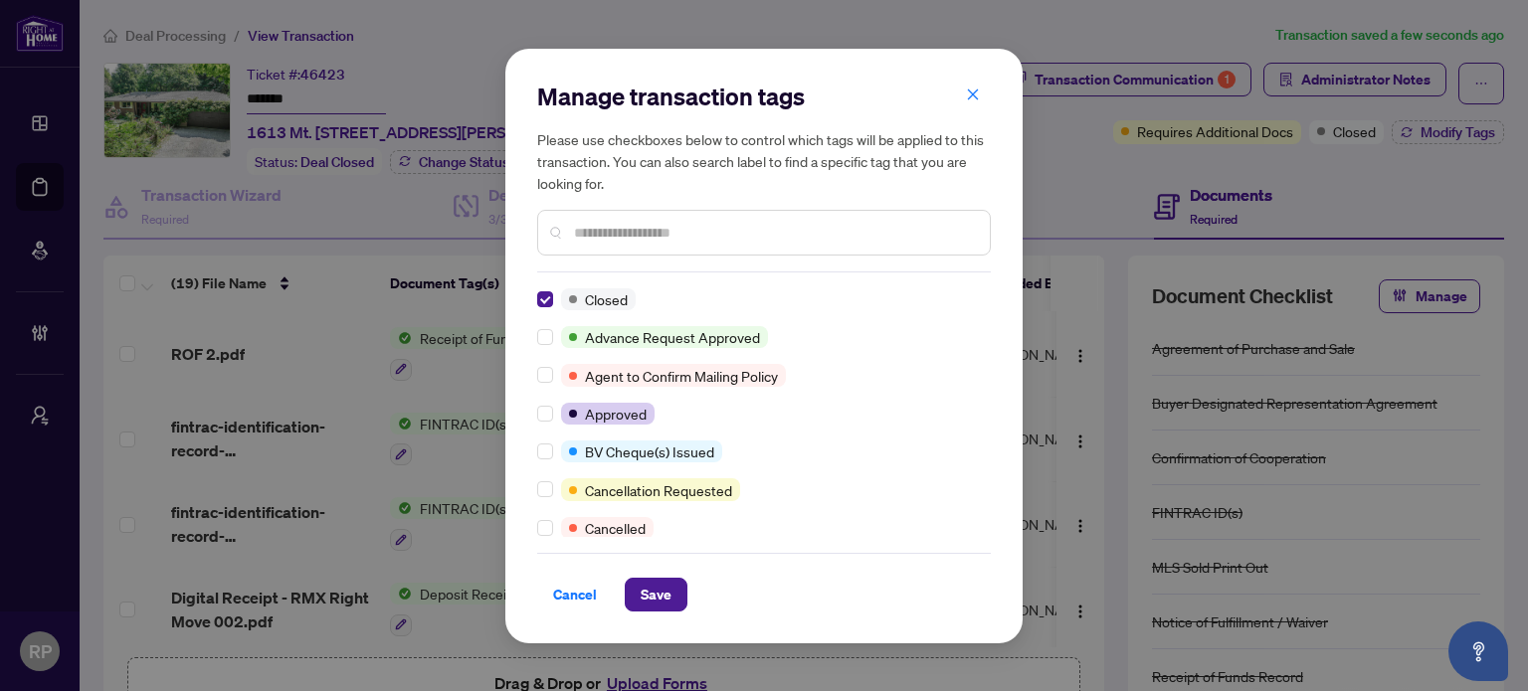
scroll to position [0, 0]
click at [606, 238] on input "text" at bounding box center [774, 233] width 400 height 22
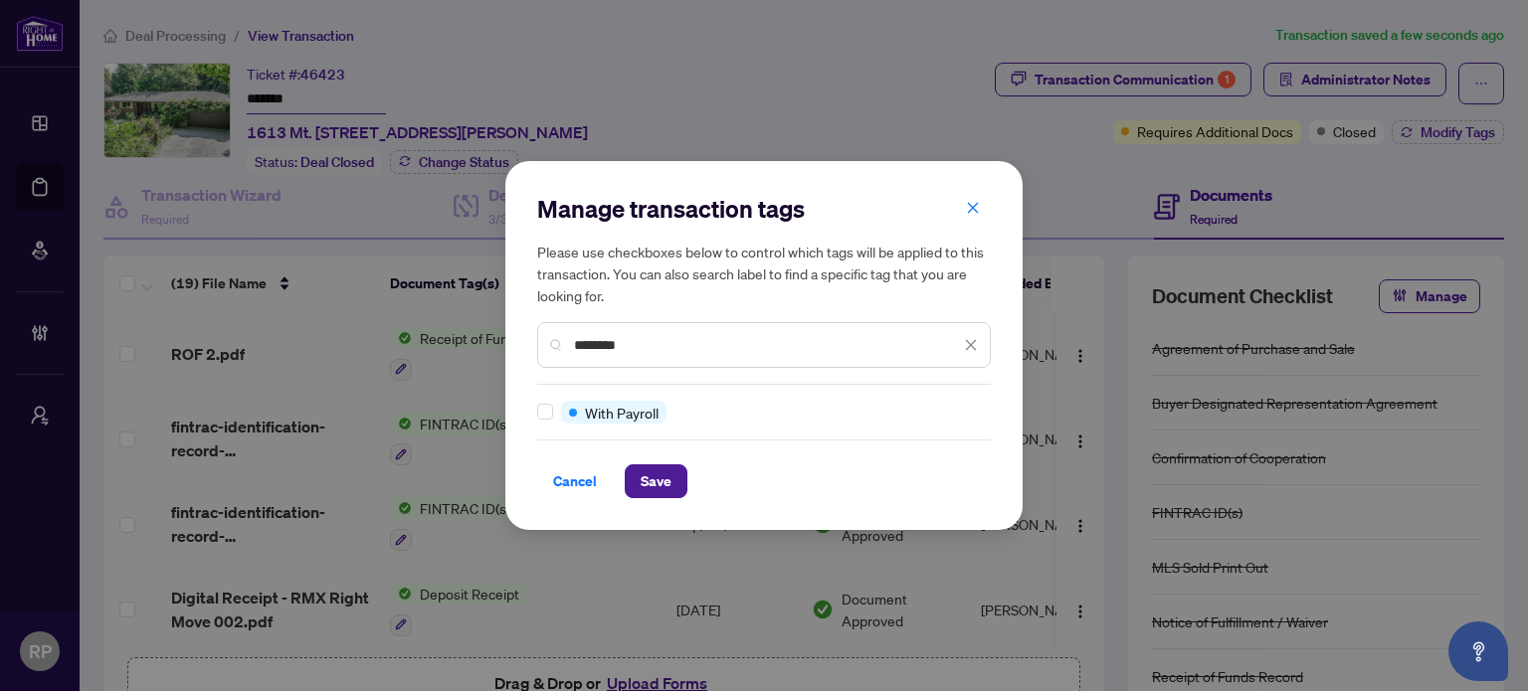
type input "********"
click at [661, 490] on span "Save" at bounding box center [656, 482] width 31 height 32
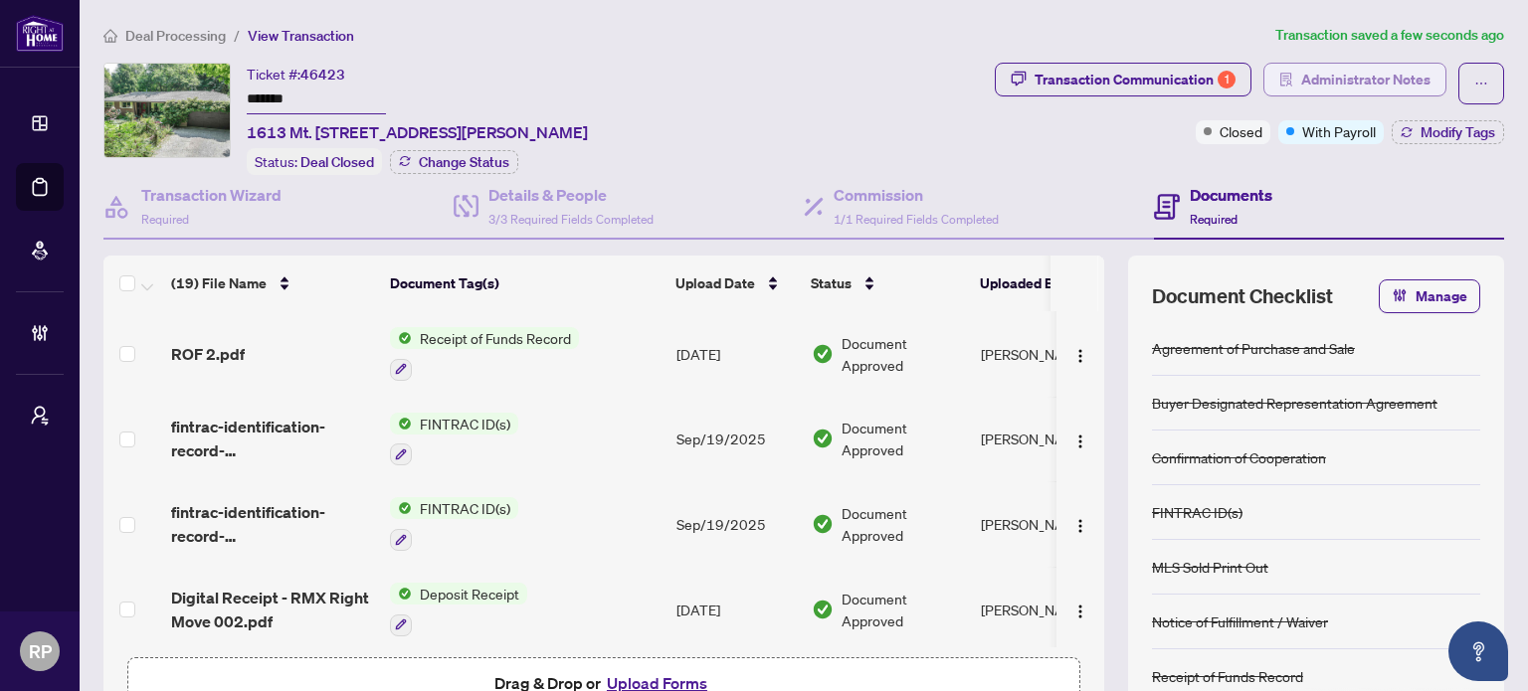
click at [1337, 82] on span "Administrator Notes" at bounding box center [1365, 80] width 129 height 32
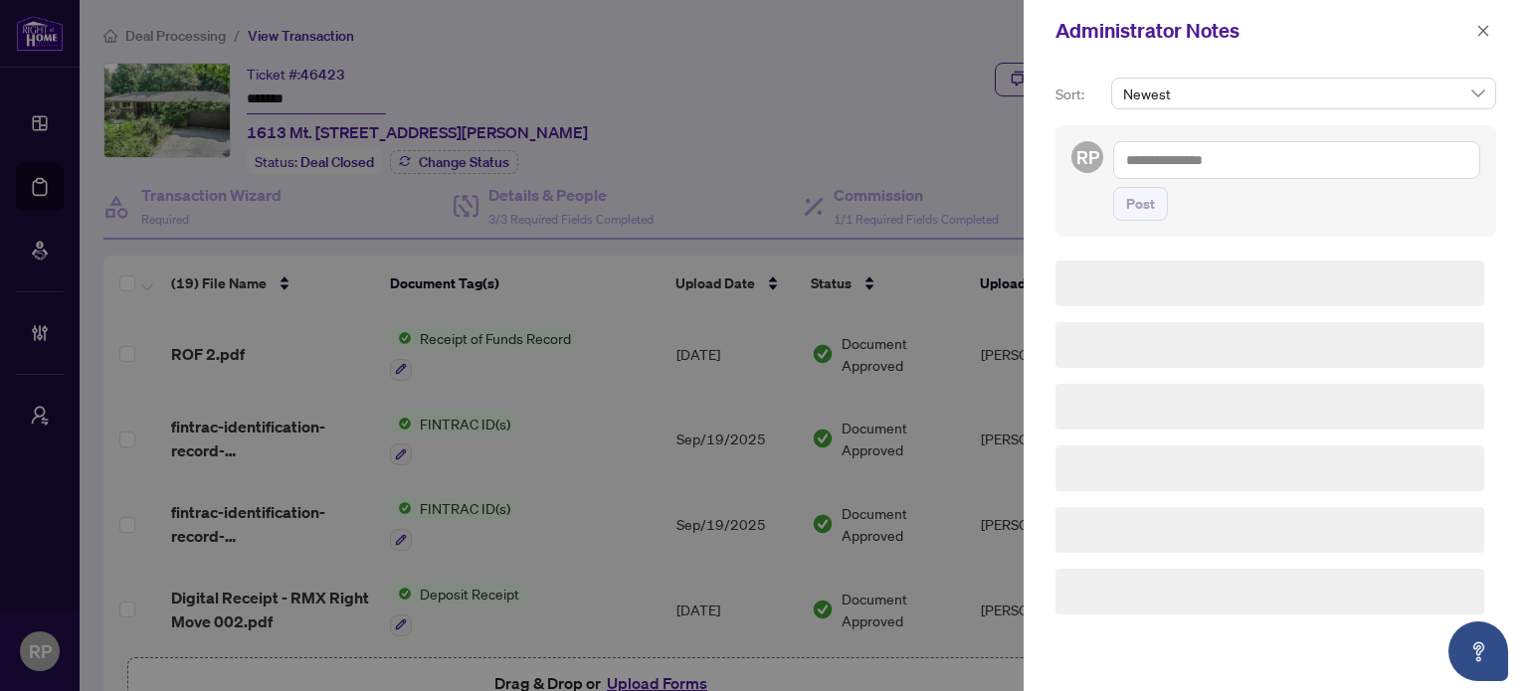
click at [1259, 159] on textarea at bounding box center [1296, 160] width 367 height 38
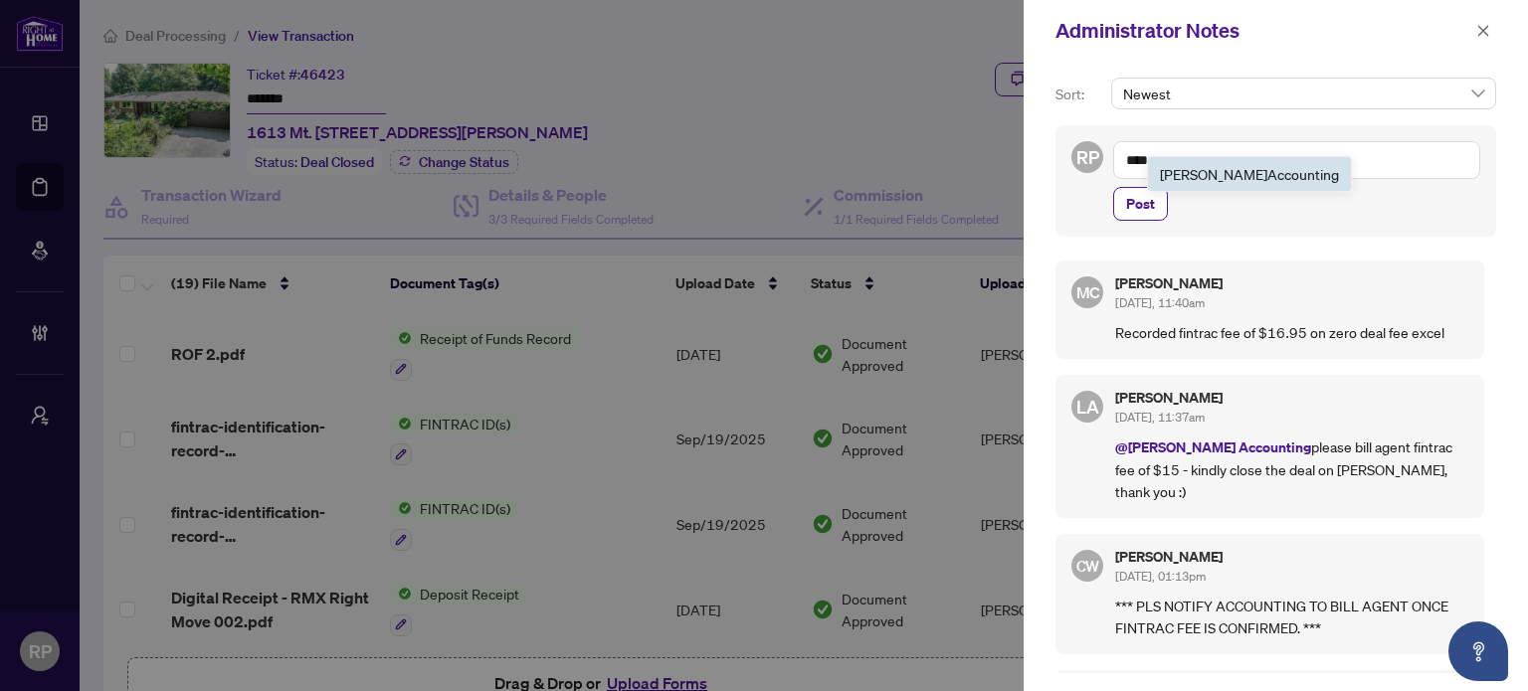
click at [1268, 180] on b "Acc" at bounding box center [1280, 174] width 24 height 18
click at [1273, 162] on textarea "**********" at bounding box center [1296, 160] width 367 height 38
type textarea "**********"
click at [1159, 206] on button "Post" at bounding box center [1140, 204] width 55 height 34
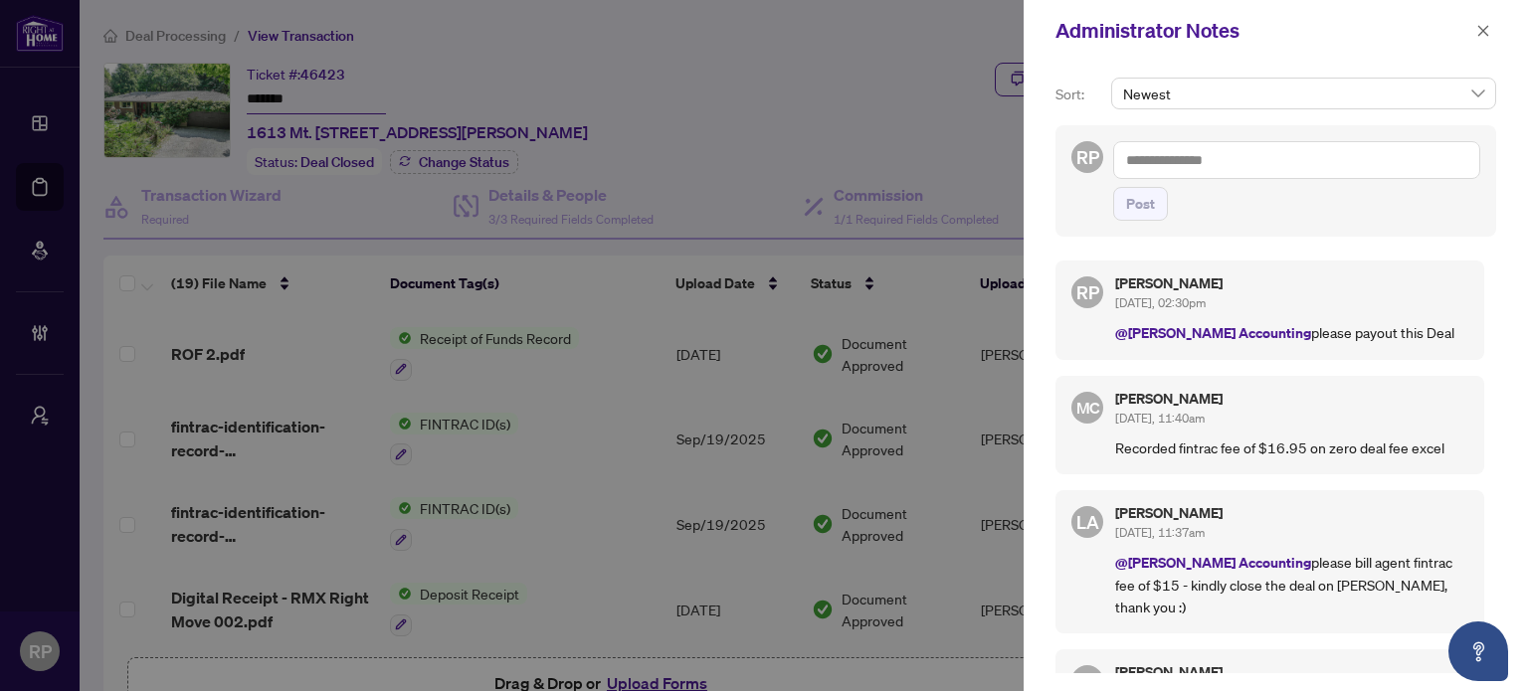
click at [828, 97] on div at bounding box center [764, 345] width 1528 height 691
drag, startPoint x: 1488, startPoint y: 34, endPoint x: 1384, endPoint y: 34, distance: 104.5
click at [1487, 34] on icon "close" at bounding box center [1483, 31] width 14 height 14
